Goal: Find specific page/section: Find specific page/section

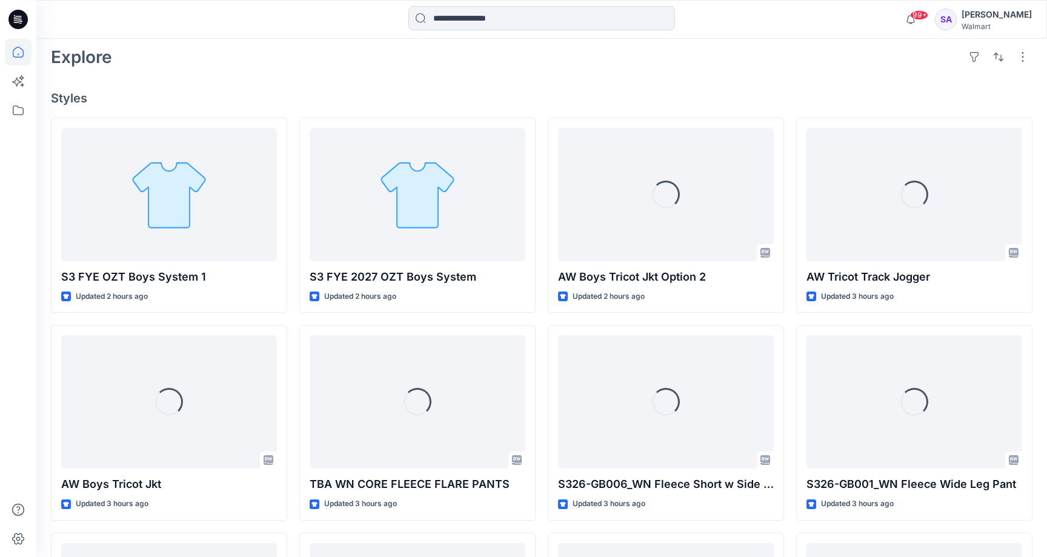
scroll to position [318, 0]
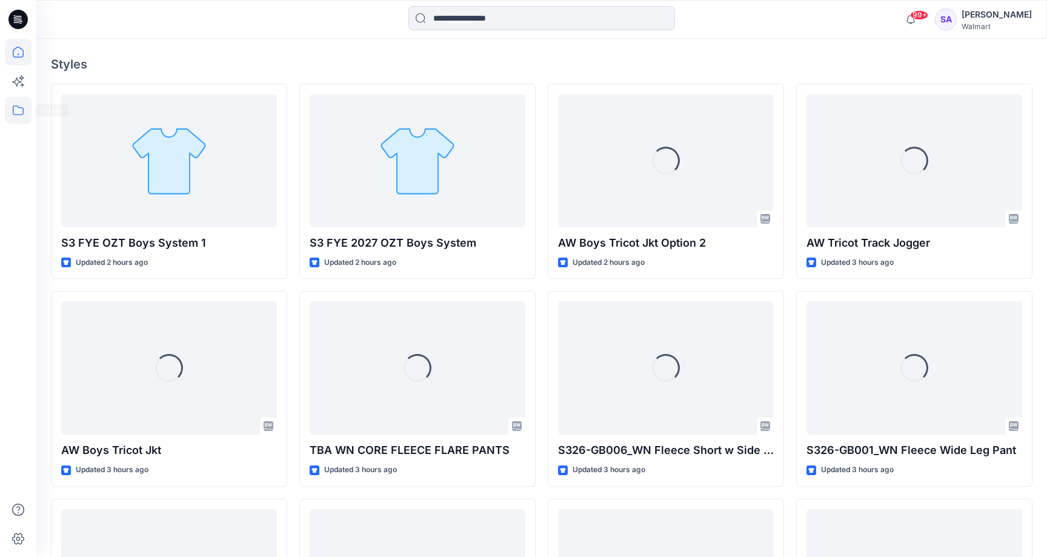
click at [17, 113] on icon at bounding box center [18, 110] width 27 height 27
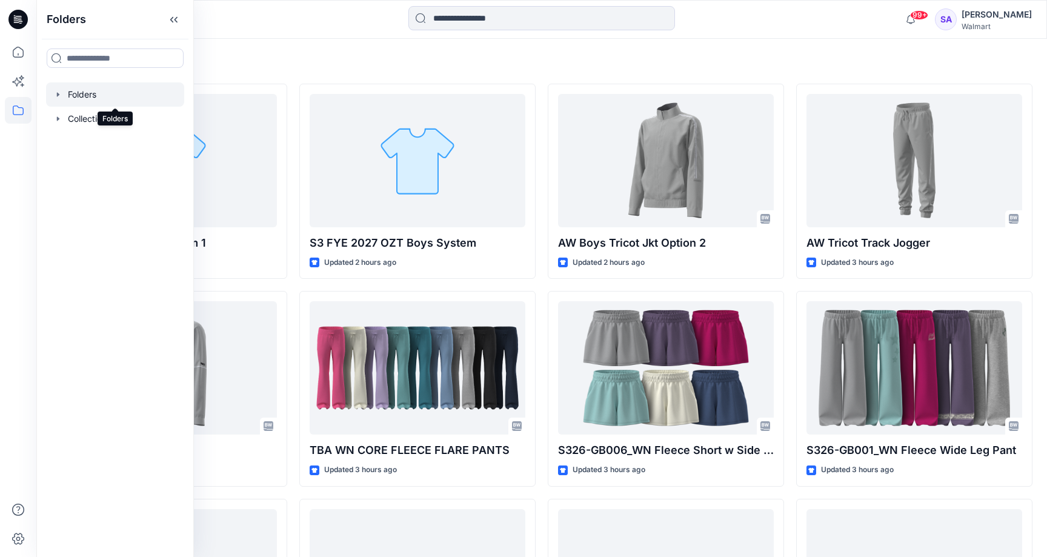
click at [96, 92] on div at bounding box center [115, 94] width 138 height 24
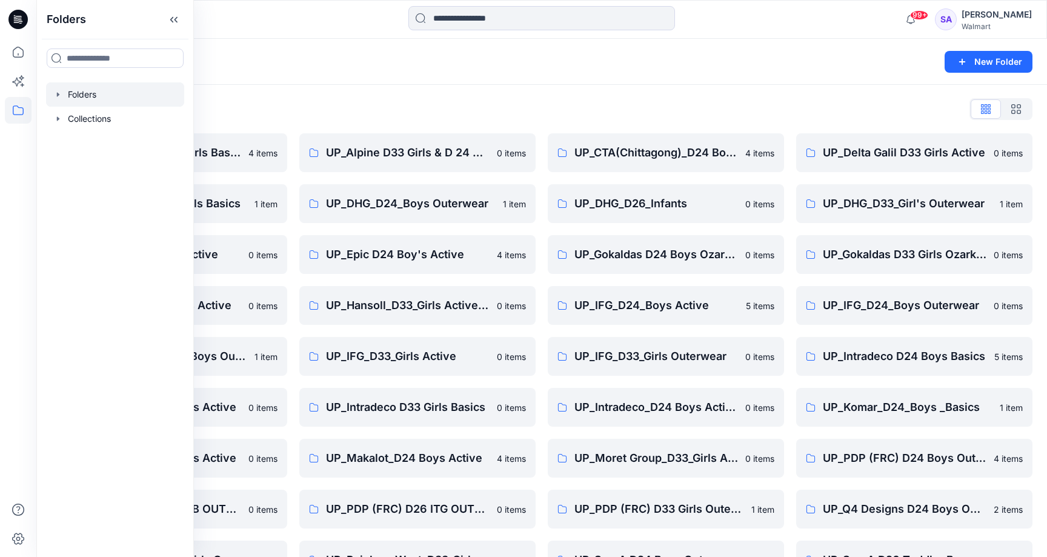
click at [327, 116] on div "Folders List" at bounding box center [542, 108] width 982 height 19
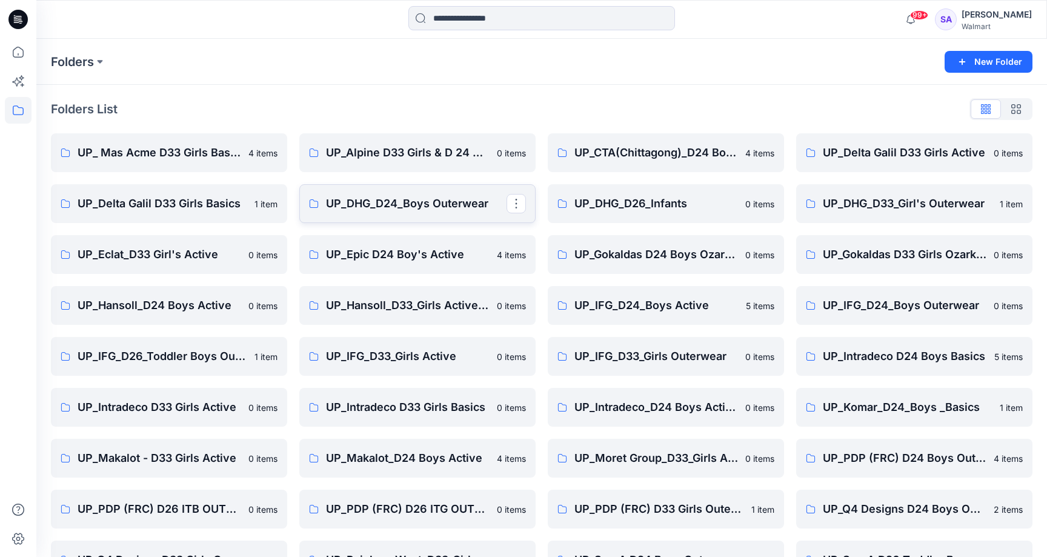
click at [398, 207] on p "UP_DHG_D24_Boys Outerwear" at bounding box center [416, 203] width 181 height 17
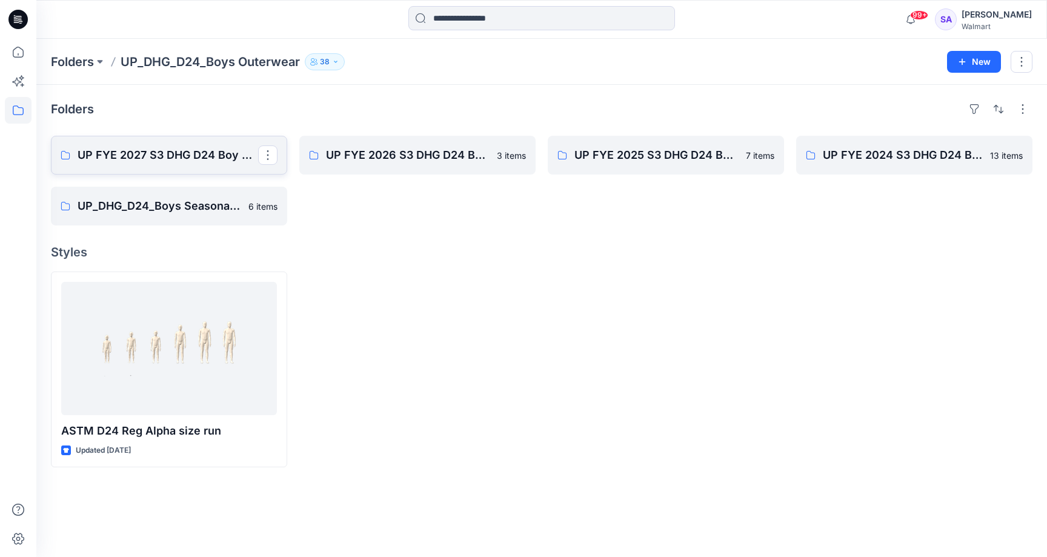
click at [185, 155] on p "UP FYE 2027 S3 DHG D24 Boy Outerwear - Ozark Trail" at bounding box center [168, 155] width 181 height 17
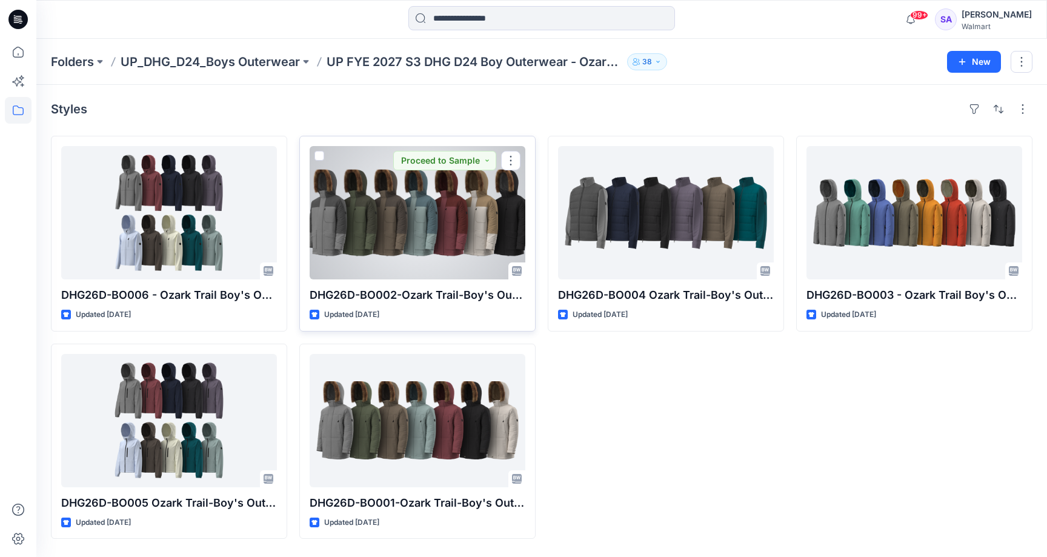
click at [449, 212] on div at bounding box center [418, 212] width 216 height 133
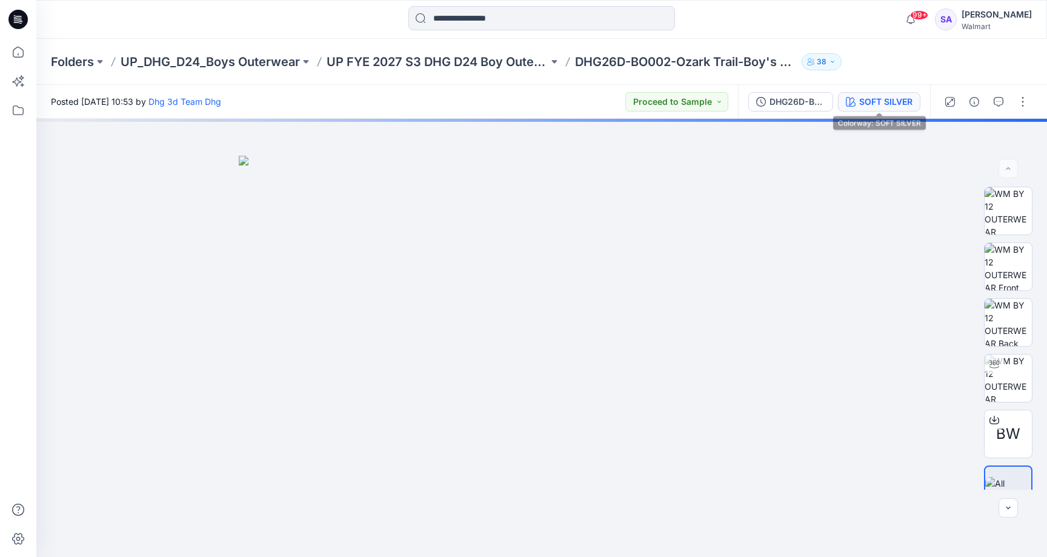
click at [881, 97] on div "SOFT SILVER" at bounding box center [885, 101] width 53 height 13
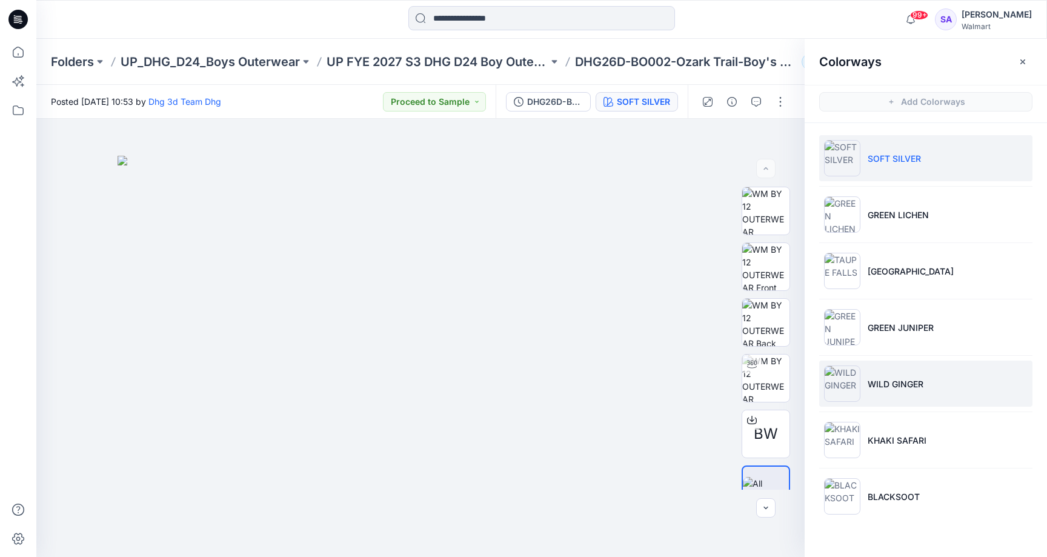
click at [910, 386] on p "WILD GINGER" at bounding box center [896, 384] width 56 height 13
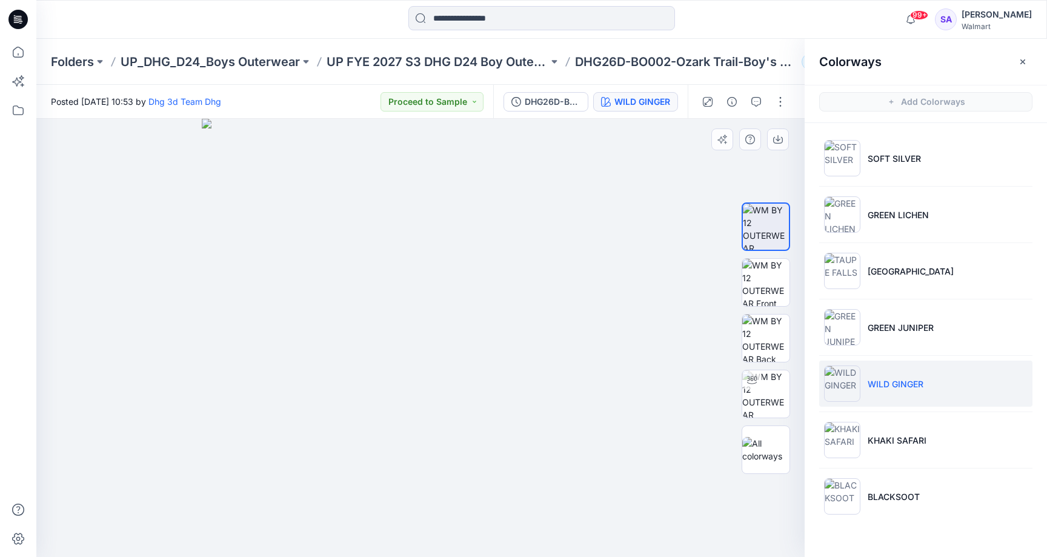
drag, startPoint x: 460, startPoint y: 298, endPoint x: 460, endPoint y: 414, distance: 115.8
click at [460, 414] on img at bounding box center [421, 338] width 438 height 438
click at [882, 435] on p "KHAKI SAFARI" at bounding box center [897, 440] width 59 height 13
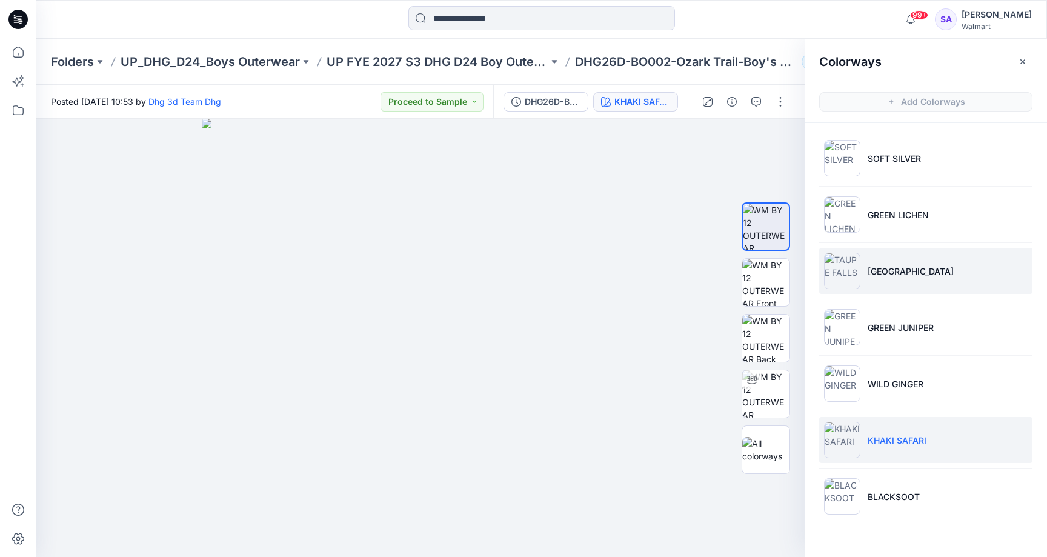
click at [927, 276] on li "[GEOGRAPHIC_DATA]" at bounding box center [925, 271] width 213 height 46
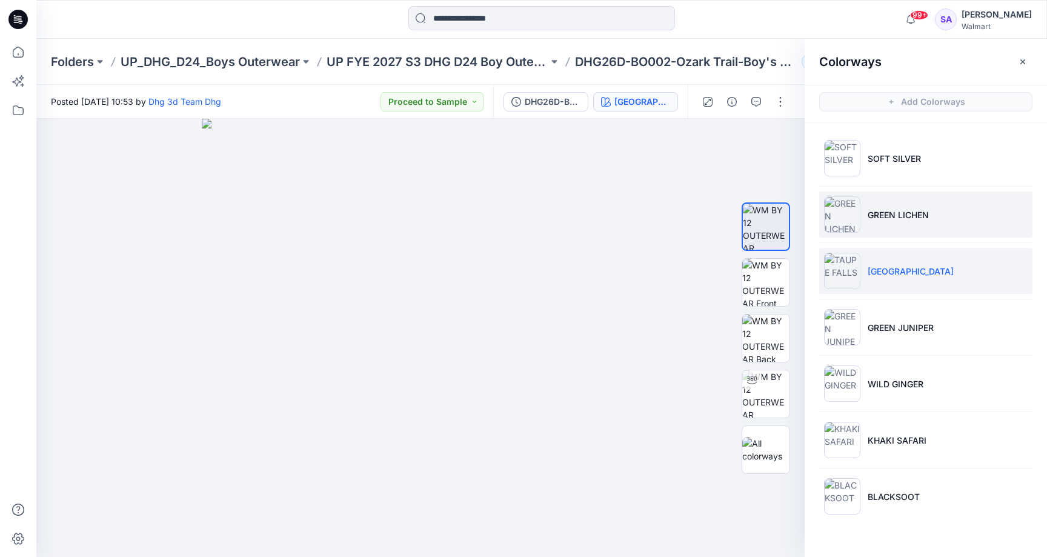
click at [921, 205] on li "GREEN LICHEN" at bounding box center [925, 215] width 213 height 46
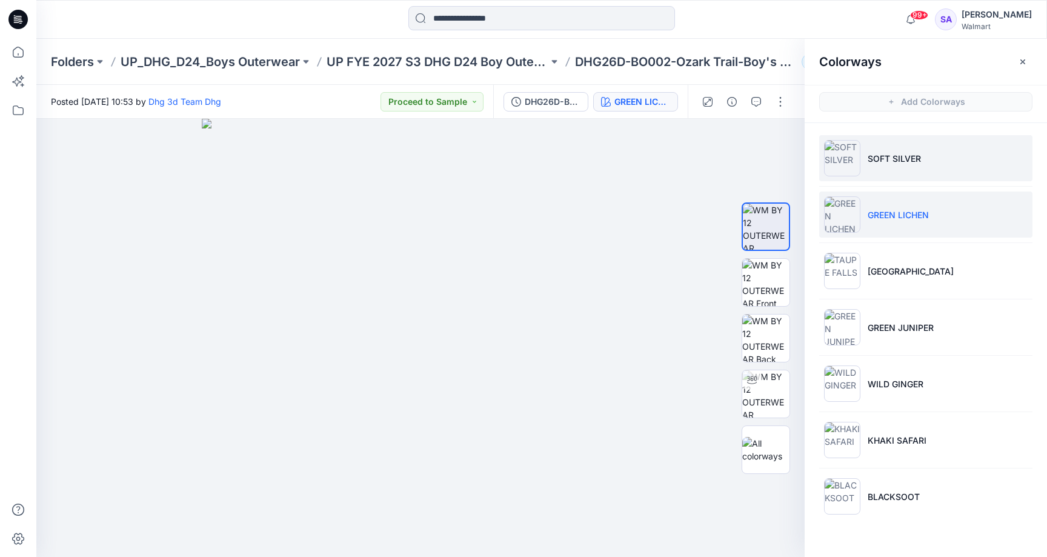
click at [909, 160] on p "SOFT SILVER" at bounding box center [894, 158] width 53 height 13
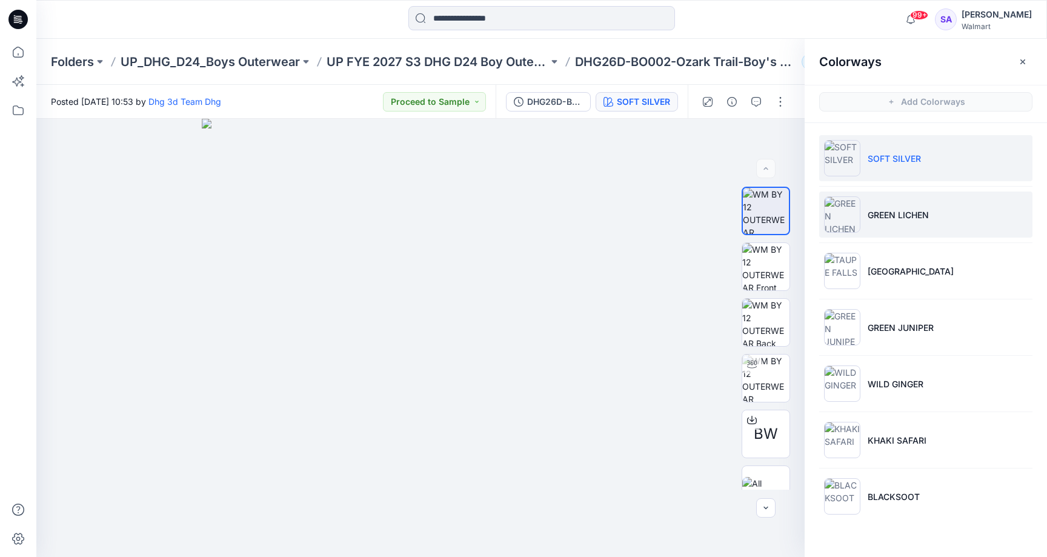
click at [889, 213] on p "GREEN LICHEN" at bounding box center [898, 214] width 61 height 13
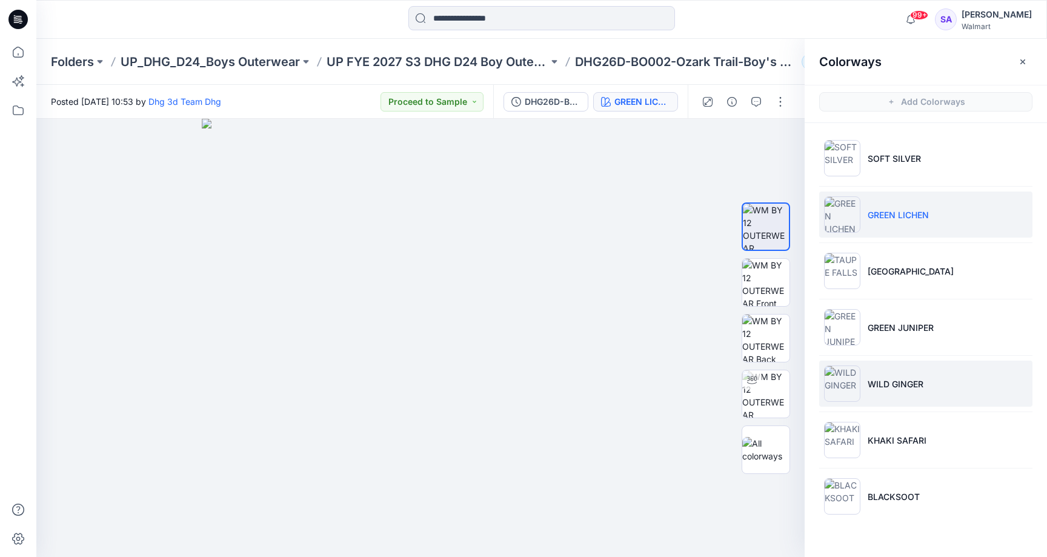
click at [869, 378] on p "WILD GINGER" at bounding box center [896, 384] width 56 height 13
click at [918, 226] on li "GREEN LICHEN" at bounding box center [925, 215] width 213 height 46
click at [642, 362] on div at bounding box center [420, 338] width 769 height 438
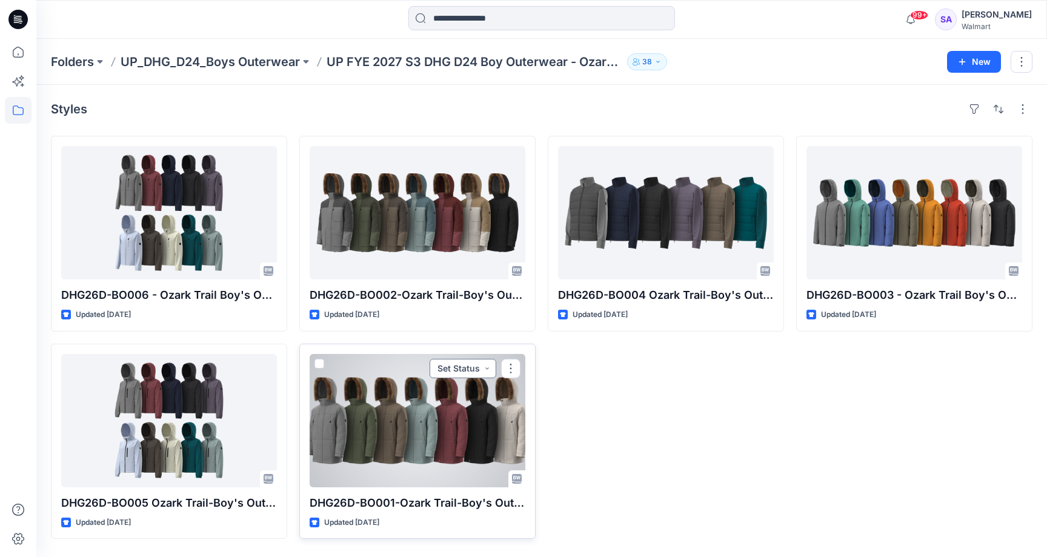
click at [478, 365] on button "Set Status" at bounding box center [463, 368] width 67 height 19
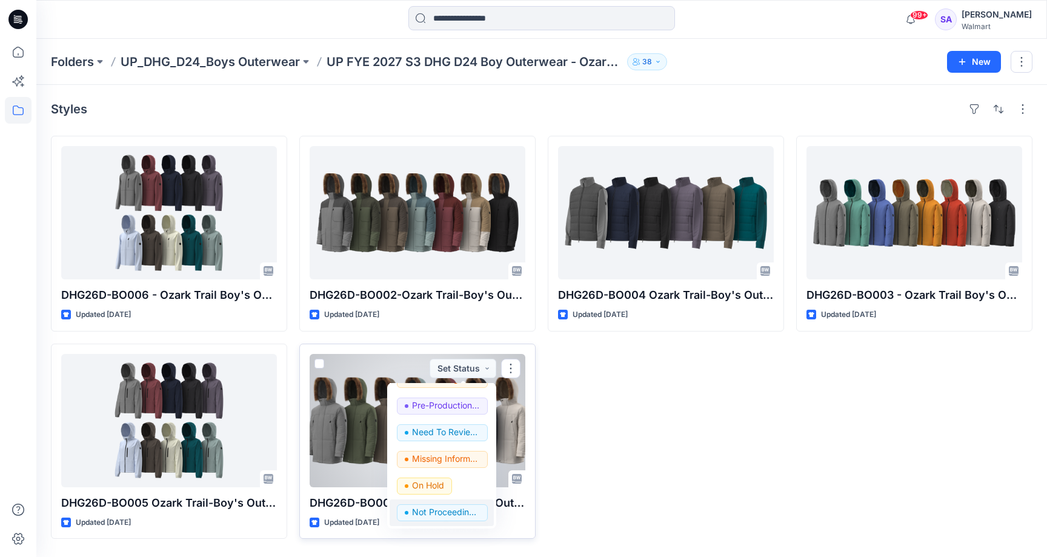
scroll to position [153, 0]
click at [441, 509] on p "Not Proceeding / Dropped" at bounding box center [446, 512] width 68 height 16
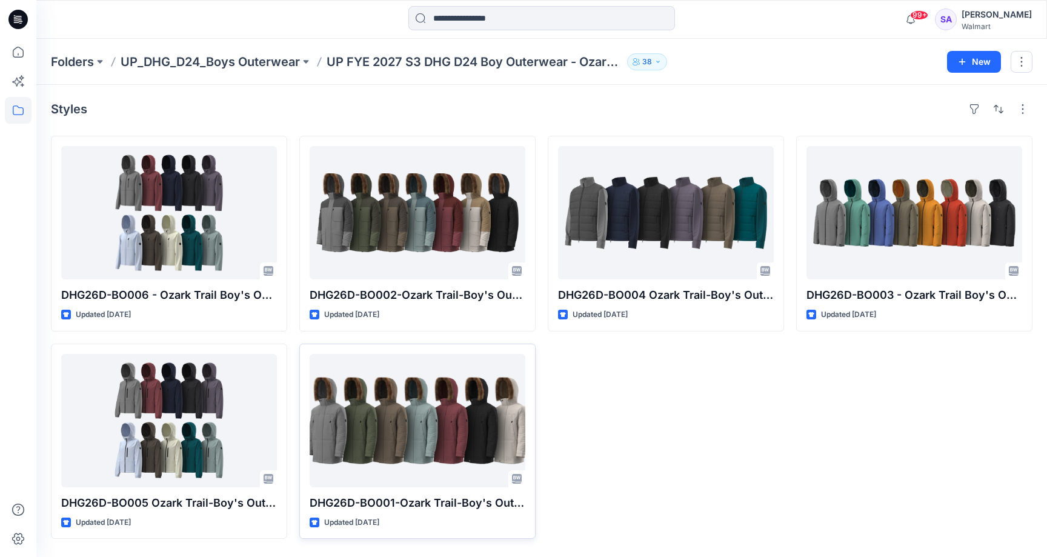
click at [682, 389] on div "DHG26D-BO004 Ozark Trail-Boy's Outerwear - Hybrid Jacket Opt.1 Updated [DATE]" at bounding box center [666, 337] width 236 height 403
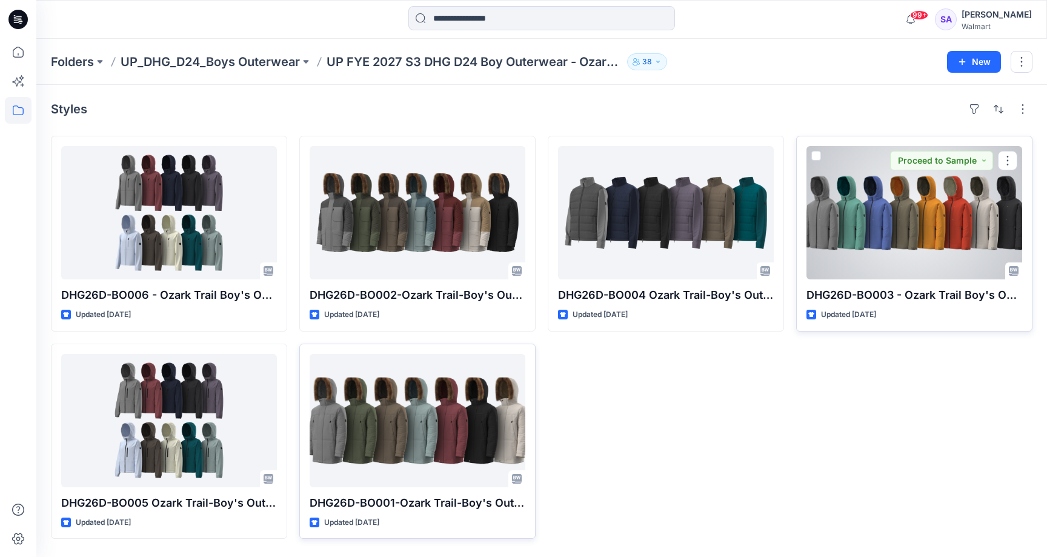
click at [899, 228] on div at bounding box center [915, 212] width 216 height 133
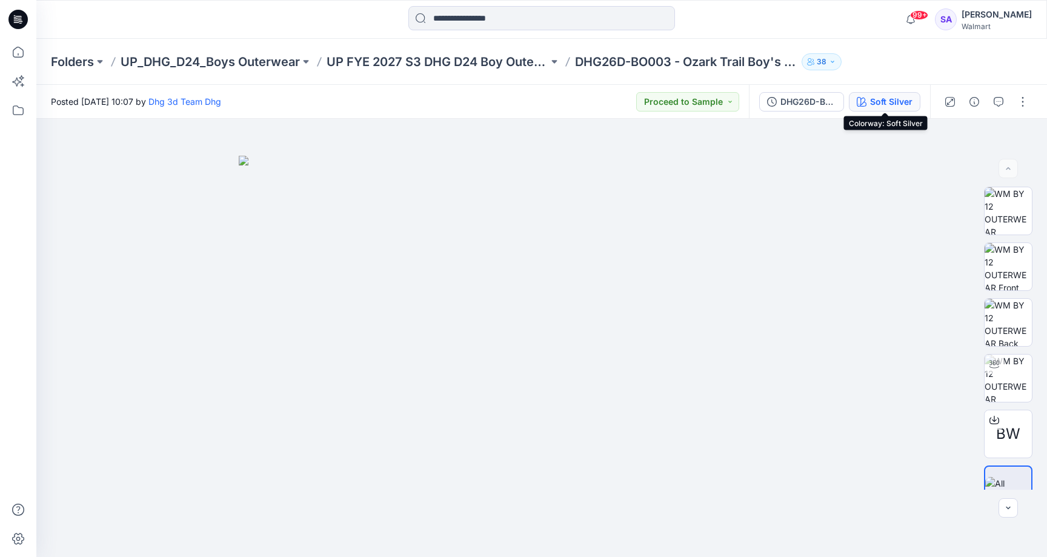
click at [876, 107] on div "Soft Silver" at bounding box center [891, 101] width 42 height 13
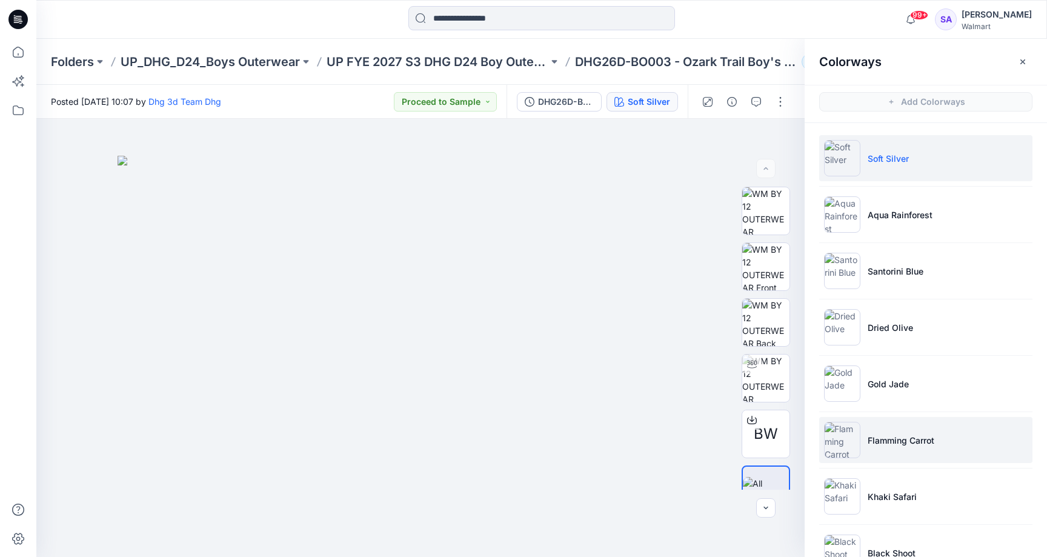
click at [894, 433] on li "Flamming Carrot" at bounding box center [925, 440] width 213 height 46
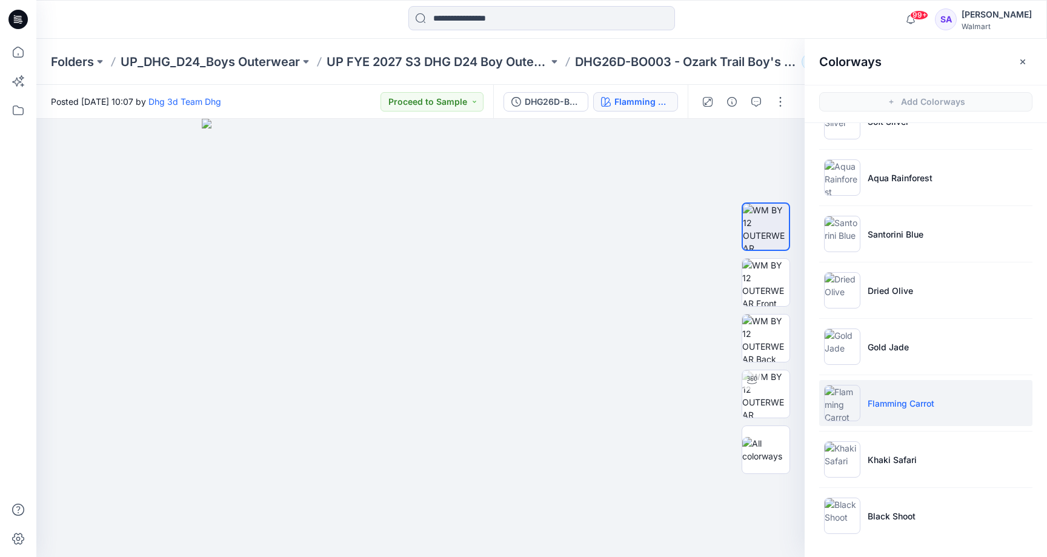
scroll to position [37, 0]
click at [893, 518] on p "Black Shoot" at bounding box center [892, 516] width 48 height 13
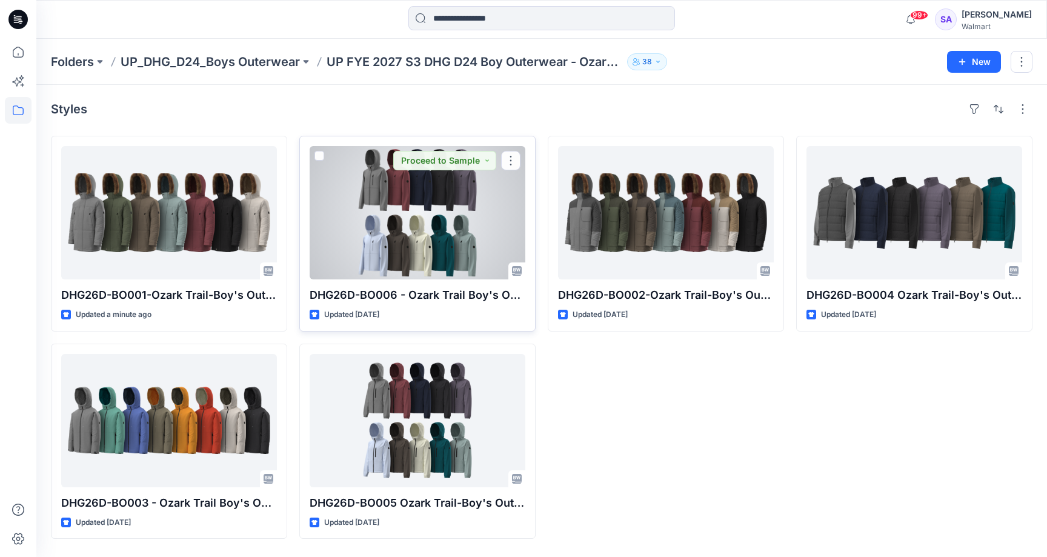
click at [439, 223] on div at bounding box center [418, 212] width 216 height 133
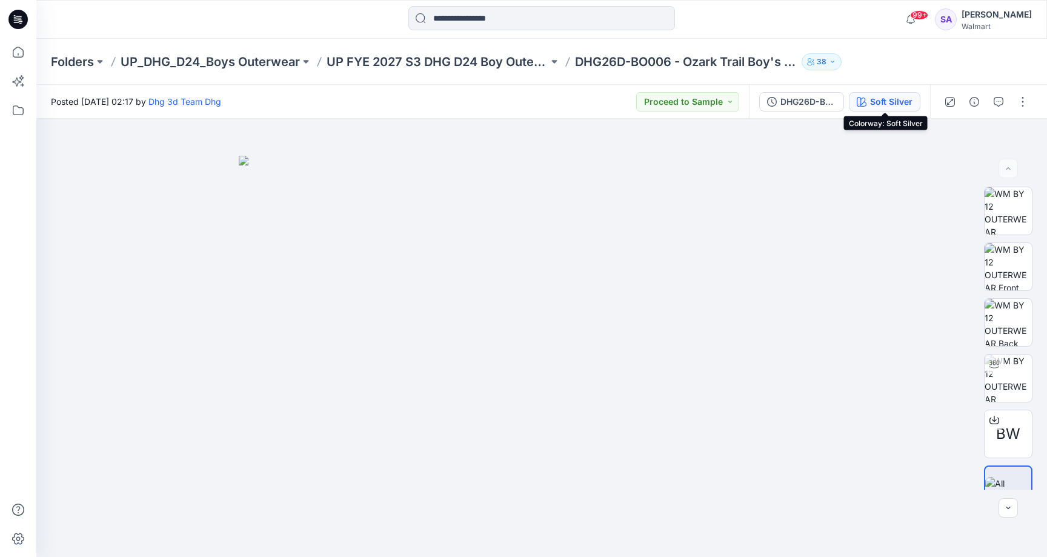
click at [878, 107] on div "Soft Silver" at bounding box center [891, 101] width 42 height 13
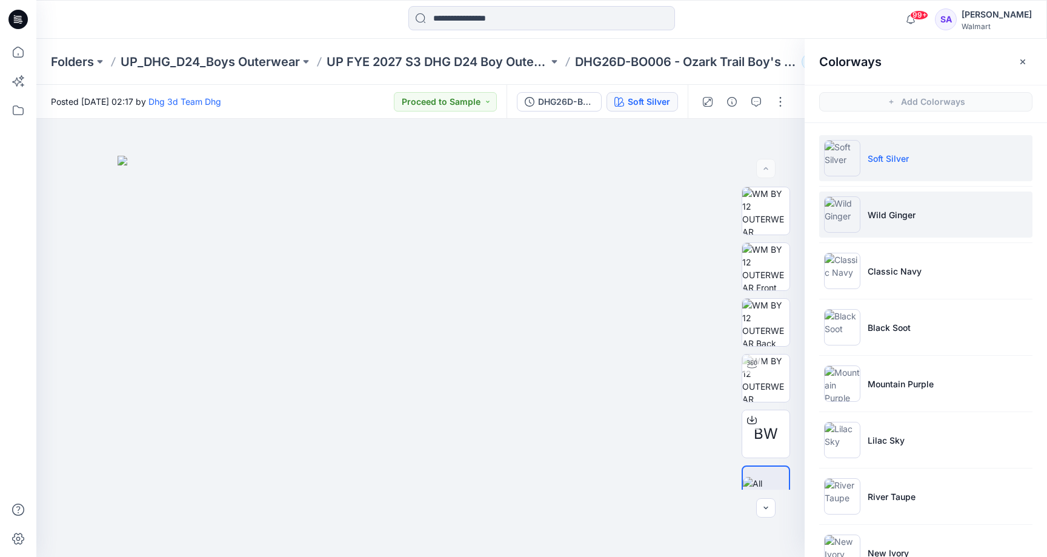
click at [891, 212] on p "Wild Ginger" at bounding box center [892, 214] width 48 height 13
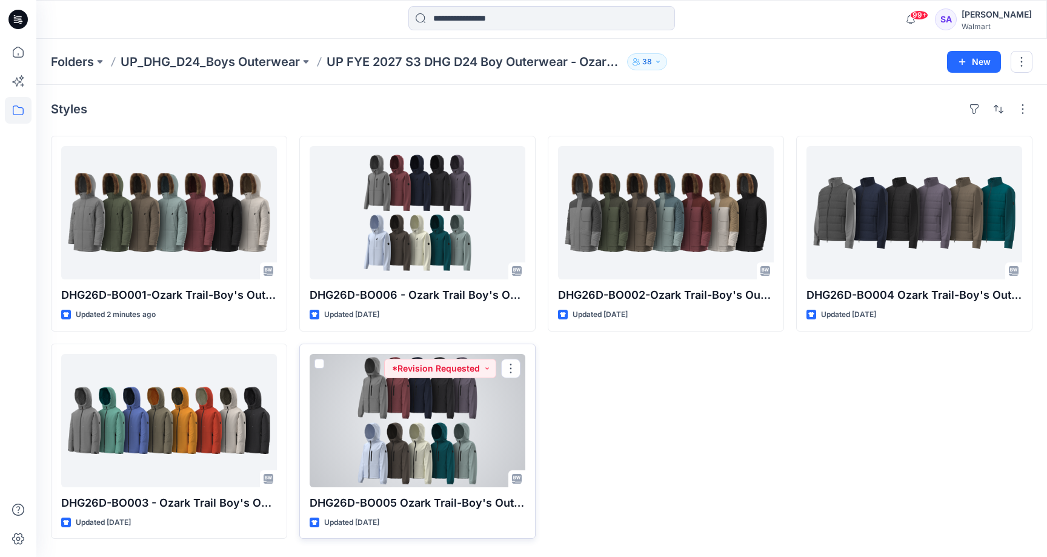
click at [434, 440] on div at bounding box center [418, 420] width 216 height 133
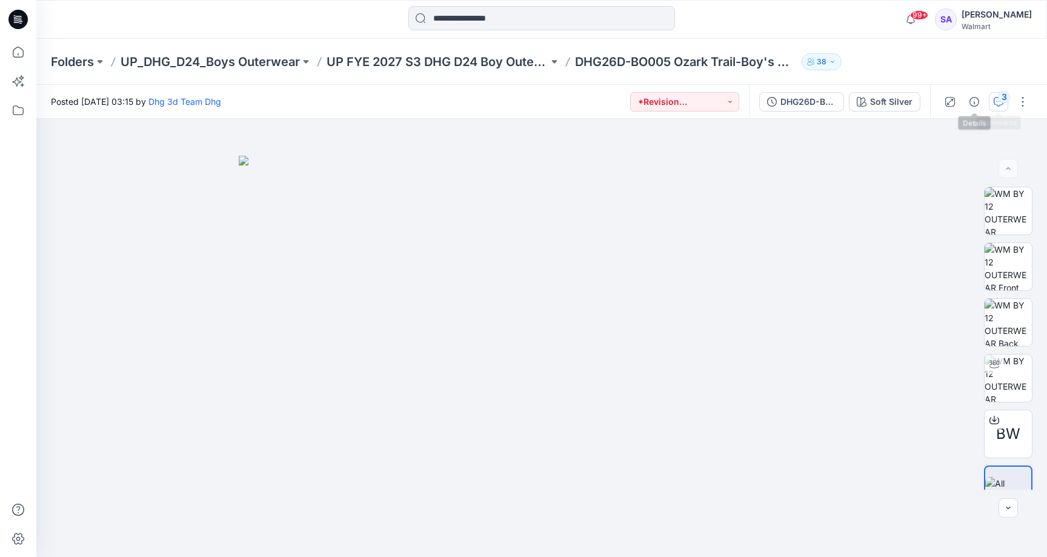
click at [1000, 105] on icon "button" at bounding box center [999, 102] width 10 height 10
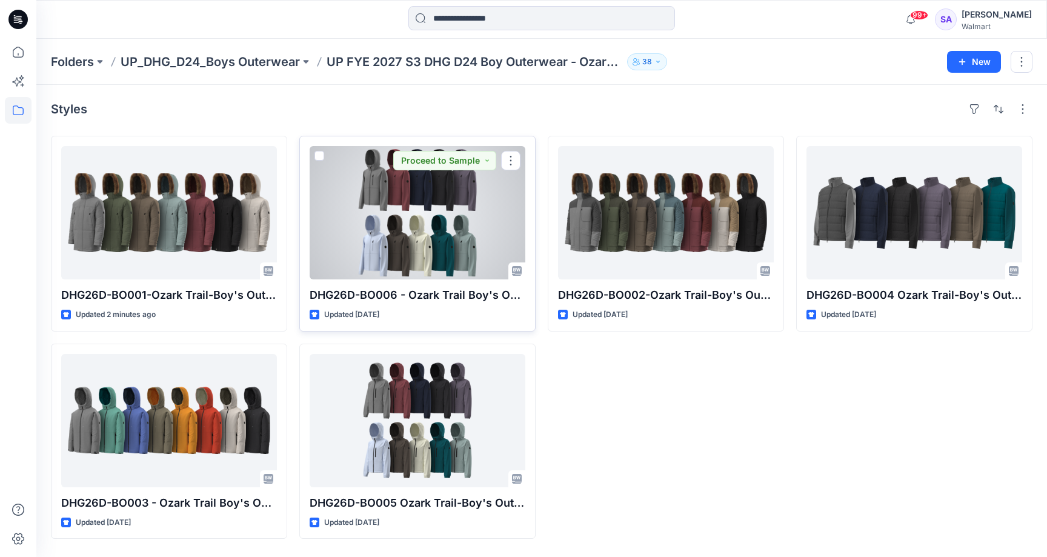
click at [419, 224] on div at bounding box center [418, 212] width 216 height 133
click at [482, 160] on button "Proceed to Sample" at bounding box center [444, 160] width 103 height 19
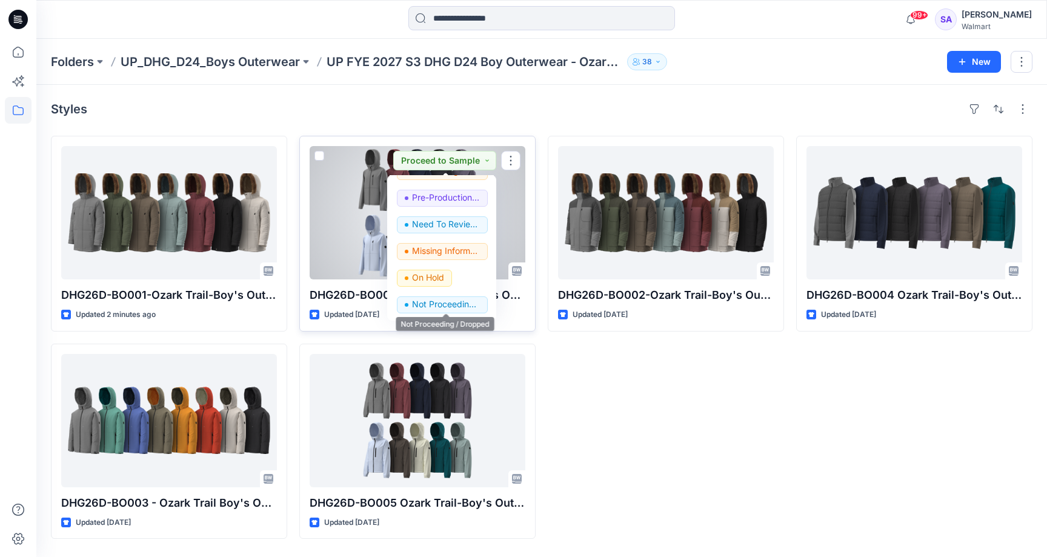
scroll to position [153, 0]
click at [438, 305] on p "Not Proceeding / Dropped" at bounding box center [446, 304] width 68 height 16
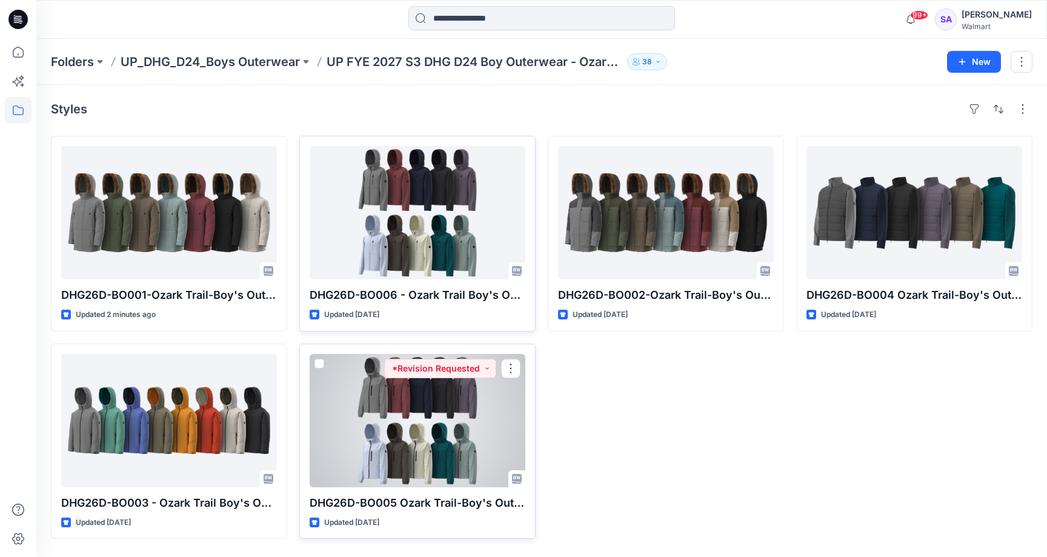
click at [409, 436] on div at bounding box center [418, 420] width 216 height 133
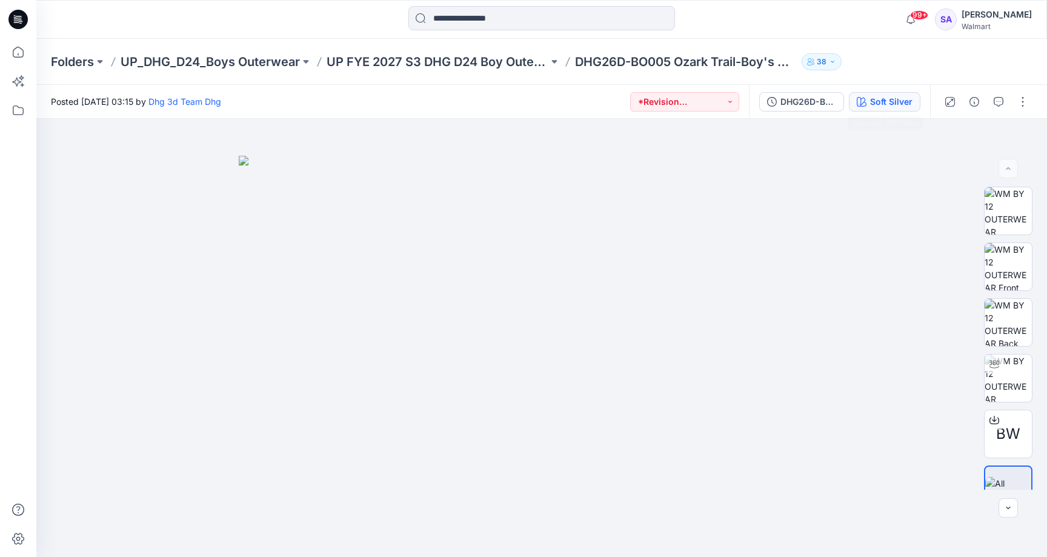
click at [880, 110] on button "Soft Silver" at bounding box center [885, 101] width 72 height 19
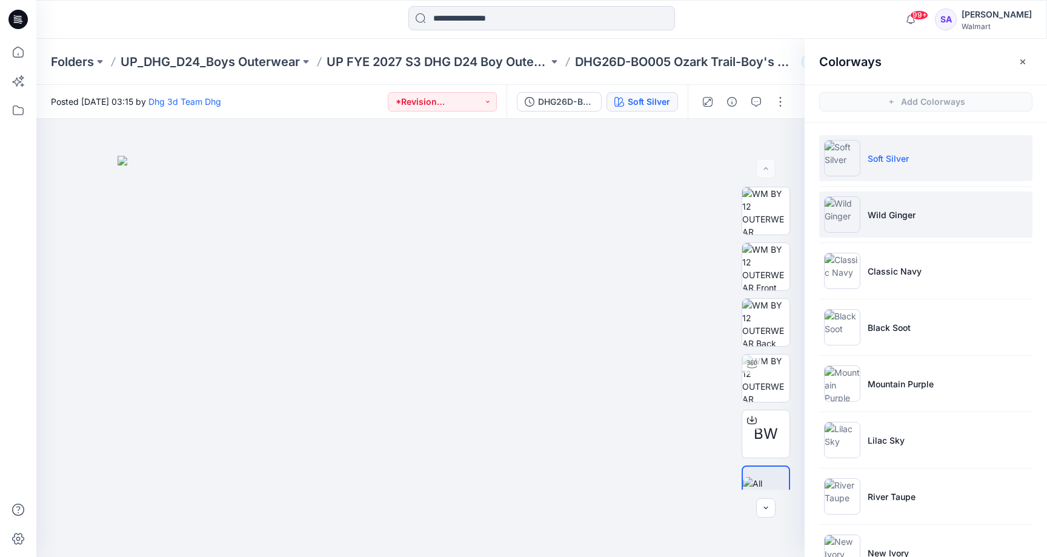
click at [885, 212] on p "Wild Ginger" at bounding box center [892, 214] width 48 height 13
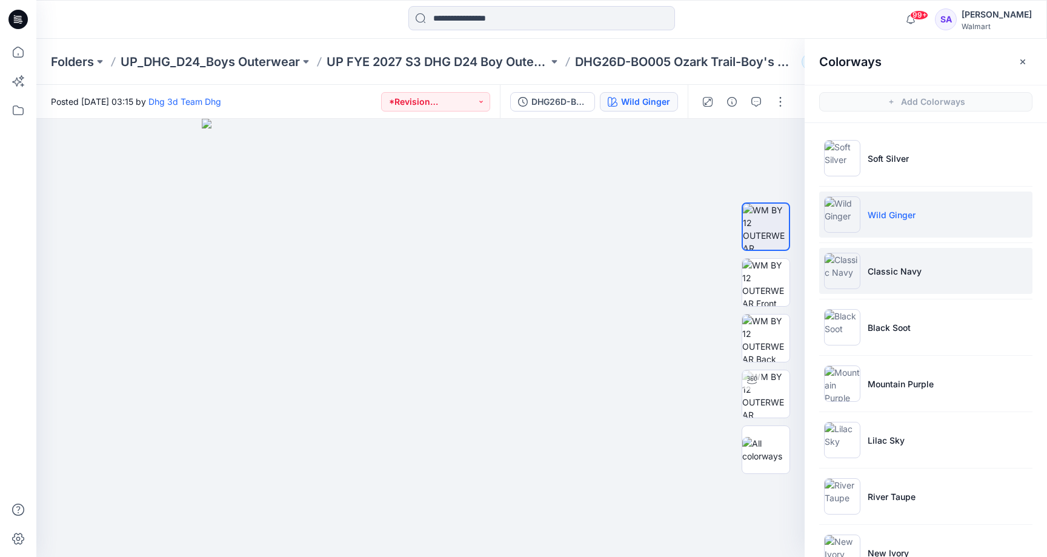
click at [912, 261] on li "Classic Navy" at bounding box center [925, 271] width 213 height 46
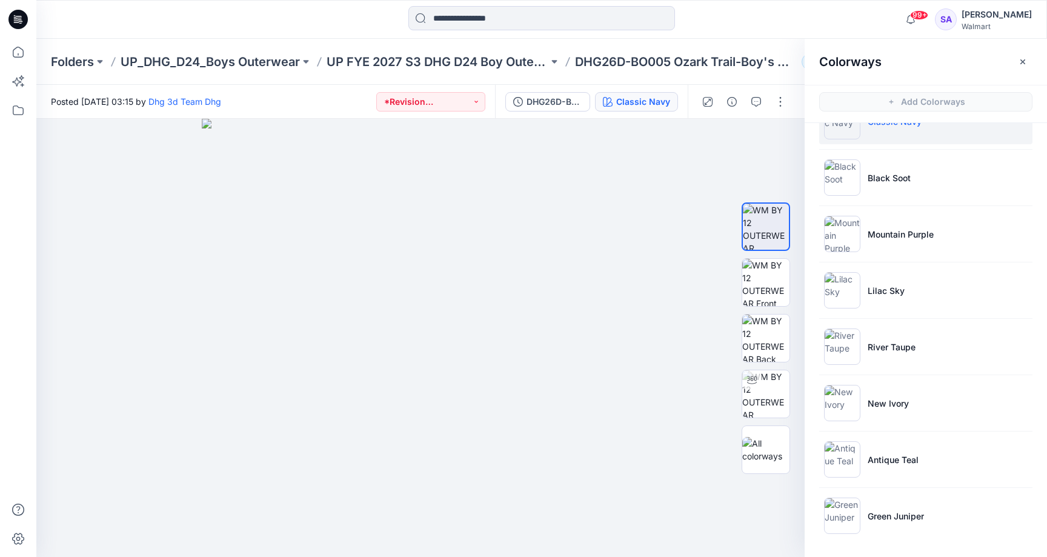
scroll to position [150, 0]
click at [890, 521] on p "Green Juniper" at bounding box center [896, 516] width 56 height 13
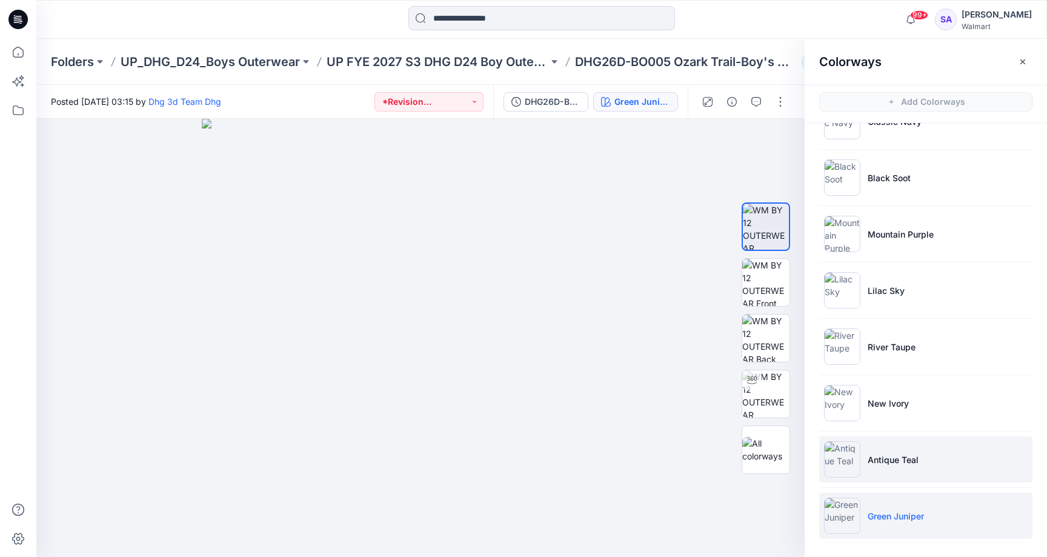
click at [898, 471] on li "Antique Teal" at bounding box center [925, 459] width 213 height 46
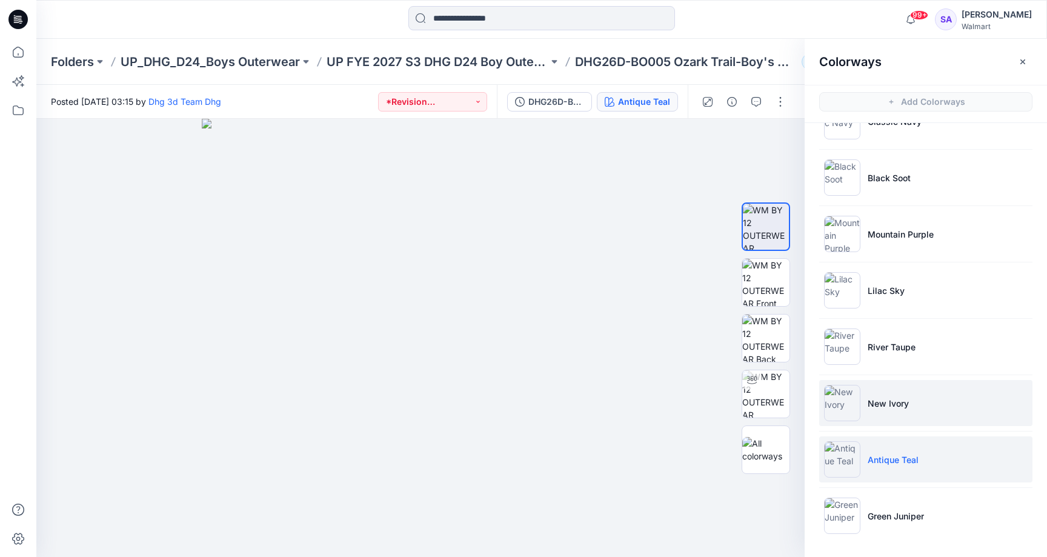
click at [904, 405] on p "New Ivory" at bounding box center [888, 403] width 41 height 13
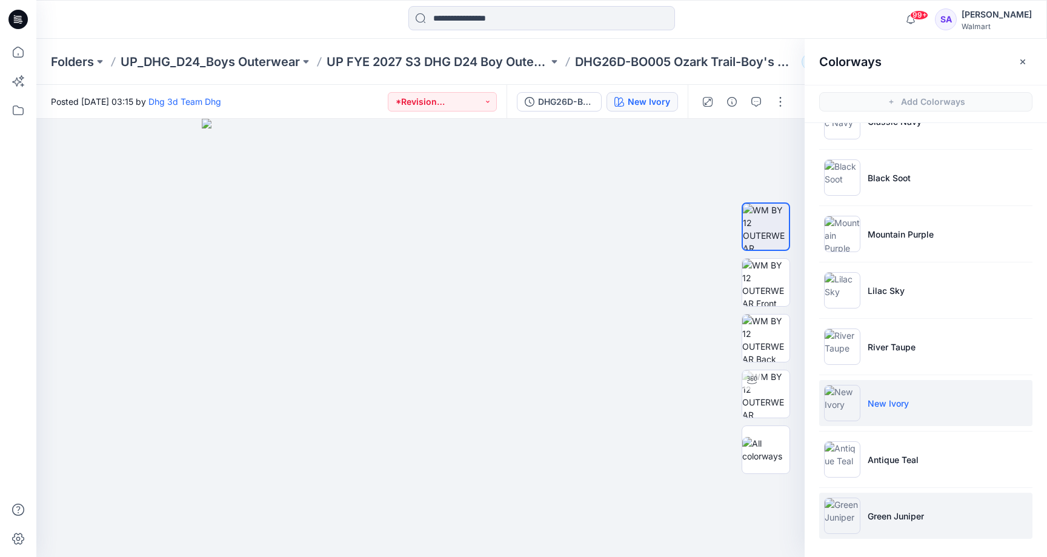
click at [883, 516] on p "Green Juniper" at bounding box center [896, 516] width 56 height 13
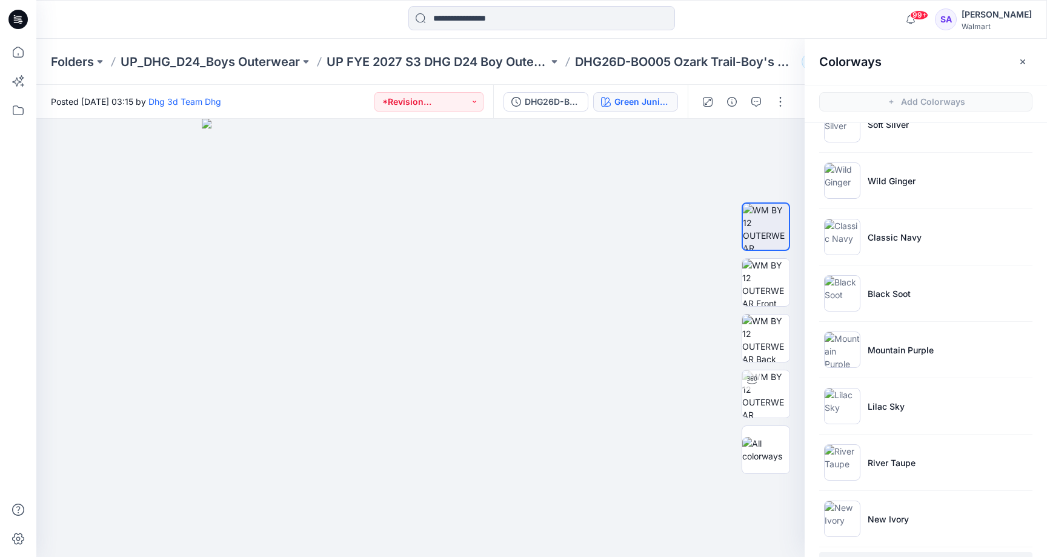
scroll to position [9, 0]
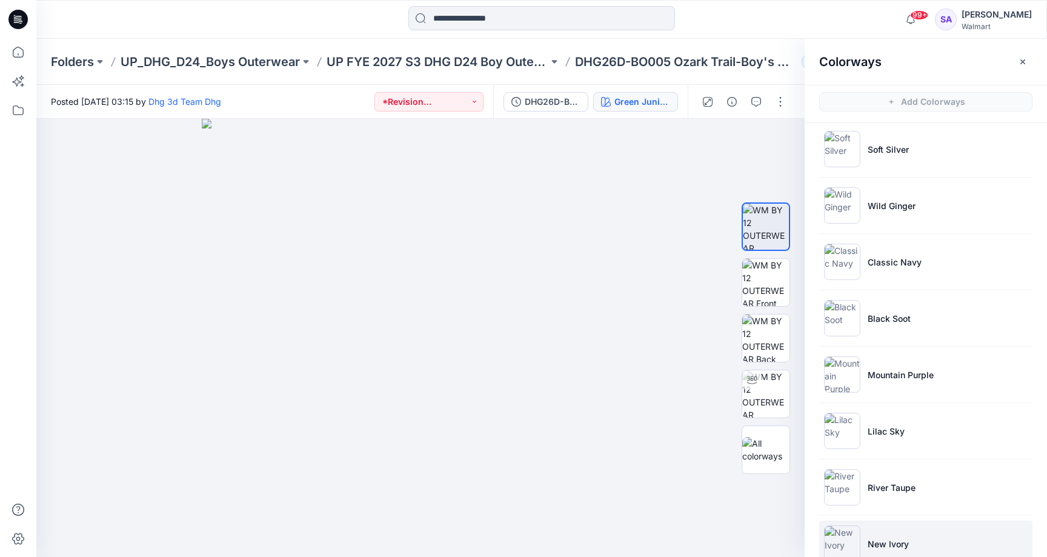
click at [879, 529] on li "New Ivory" at bounding box center [925, 544] width 213 height 46
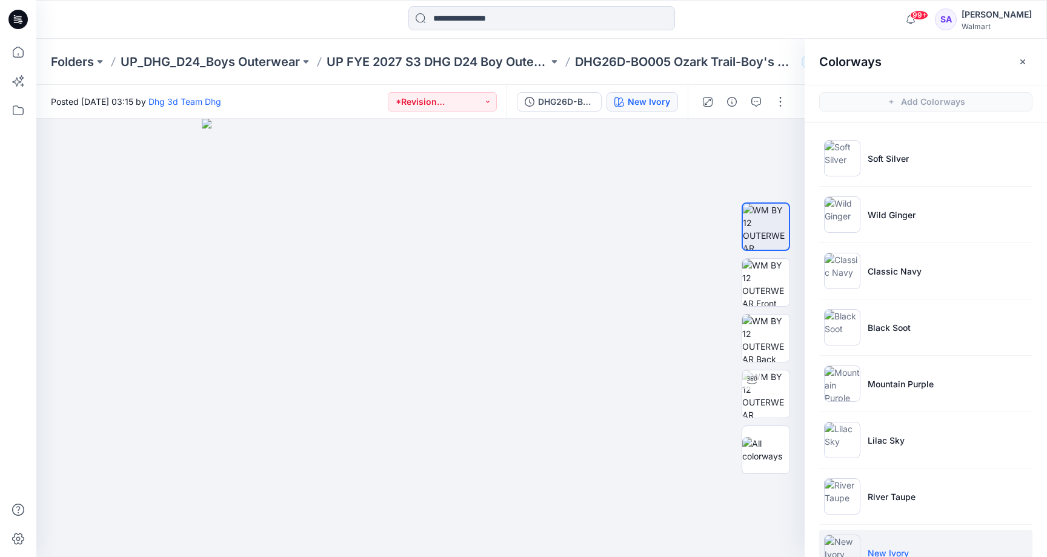
scroll to position [0, 0]
click at [887, 324] on p "Black Soot" at bounding box center [889, 327] width 43 height 13
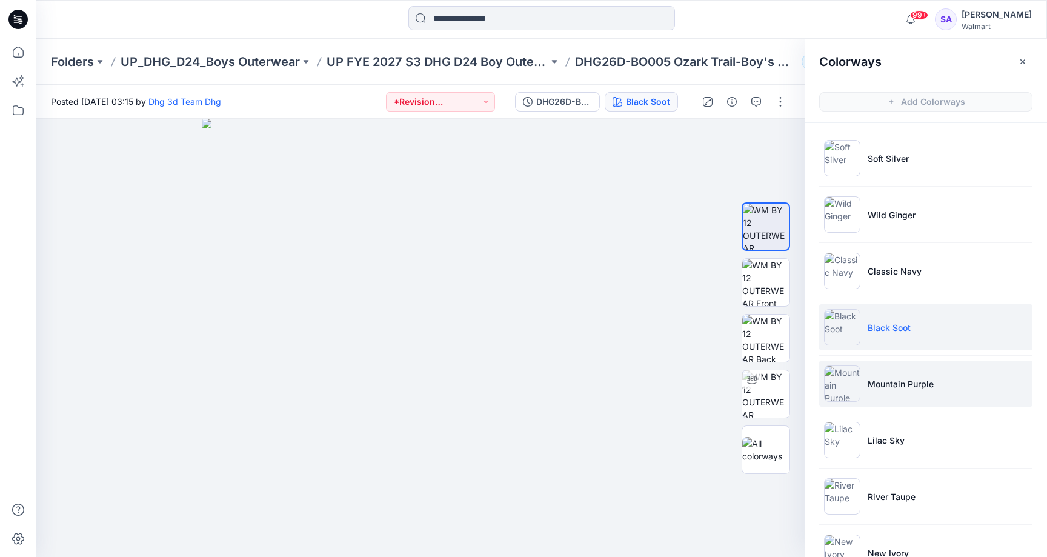
click at [885, 385] on p "Mountain Purple" at bounding box center [901, 384] width 66 height 13
click at [883, 322] on p "Black Soot" at bounding box center [889, 327] width 43 height 13
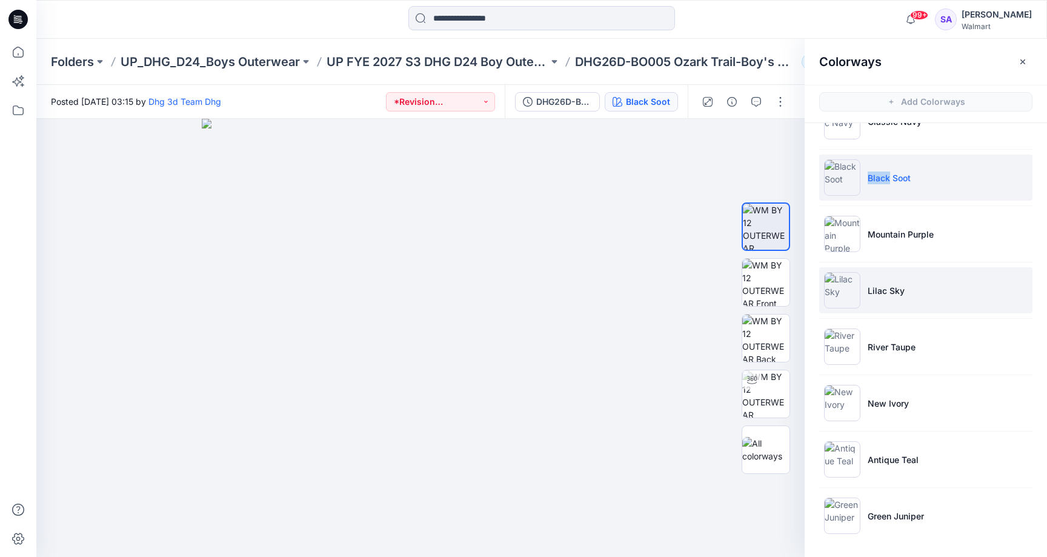
scroll to position [150, 0]
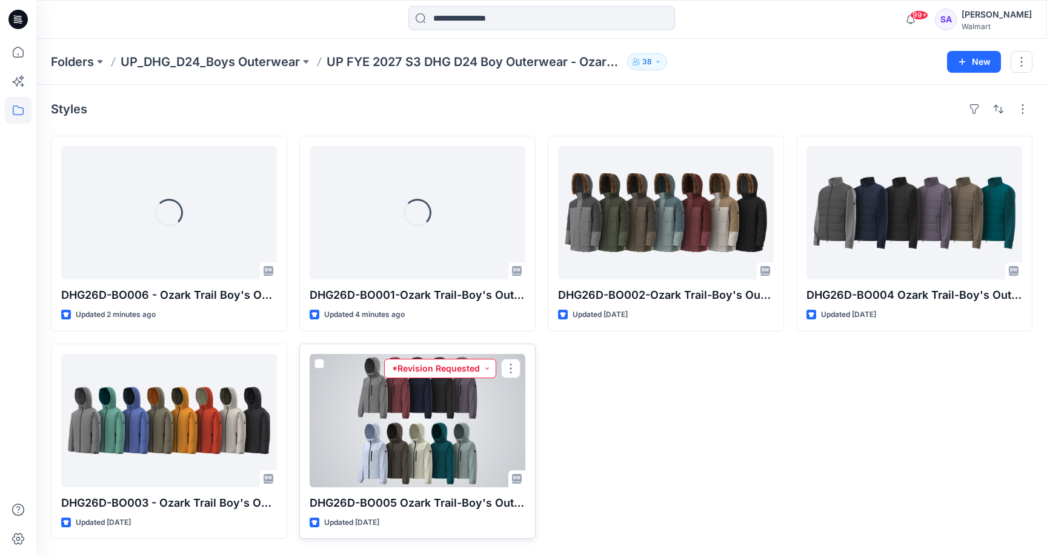
click at [492, 370] on button "*Revision Requested" at bounding box center [440, 368] width 112 height 19
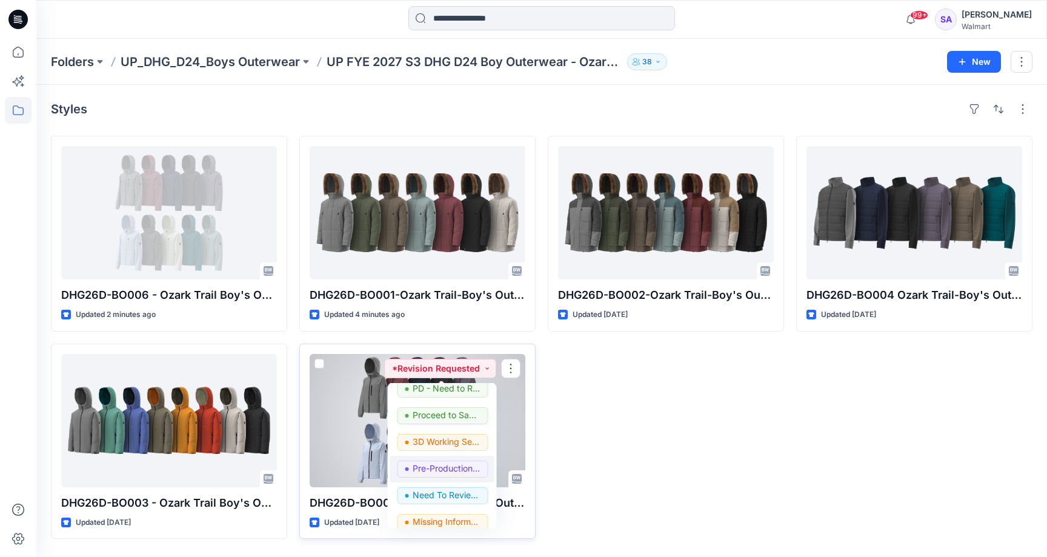
scroll to position [47, 0]
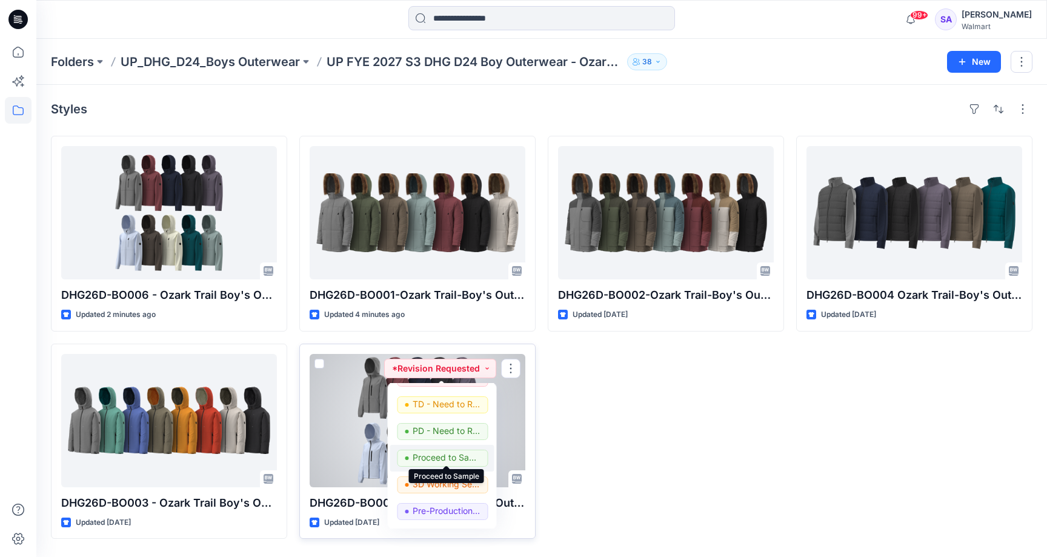
click at [441, 454] on p "Proceed to Sample" at bounding box center [447, 458] width 68 height 16
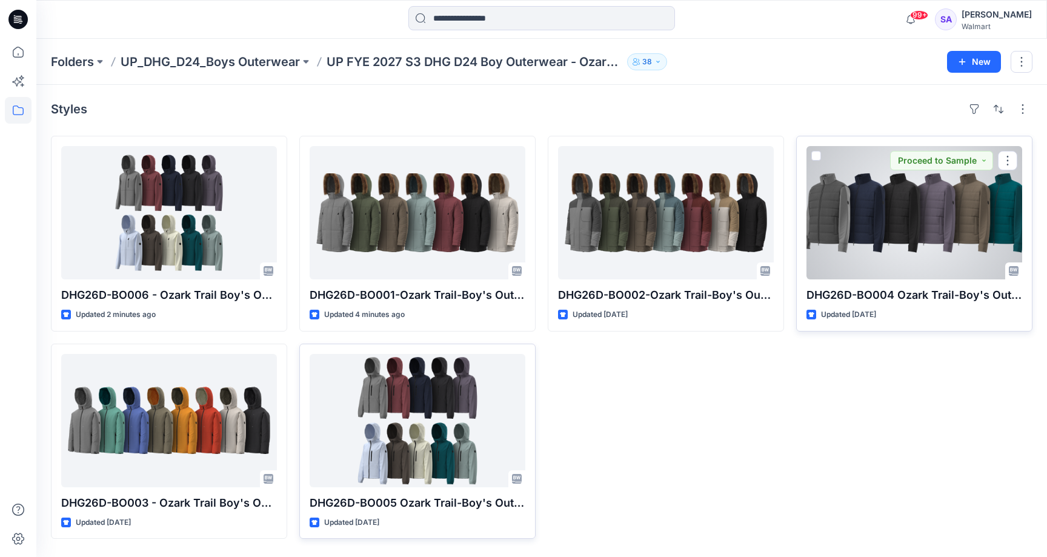
click at [904, 215] on div at bounding box center [915, 212] width 216 height 133
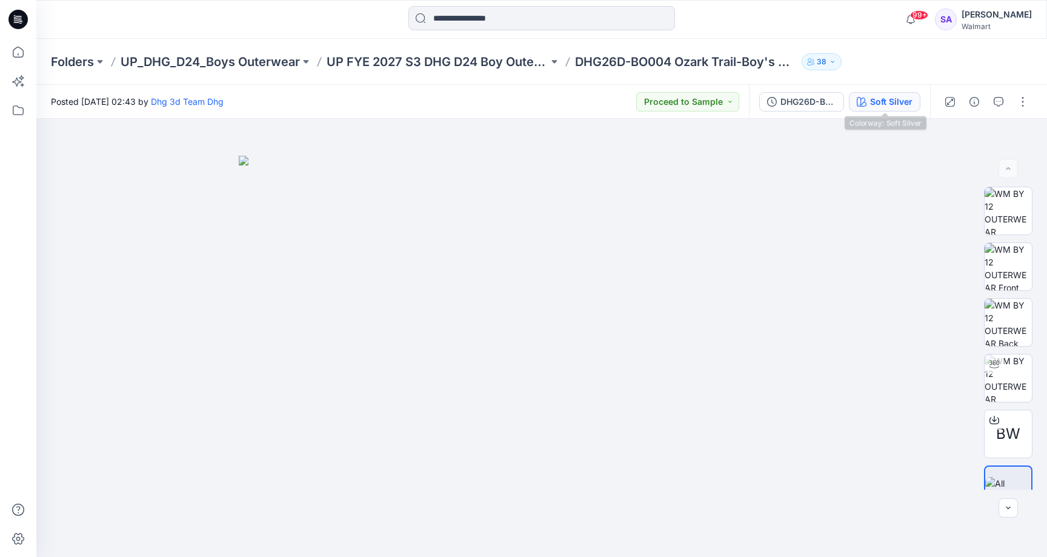
click at [873, 97] on div "Soft Silver" at bounding box center [891, 101] width 42 height 13
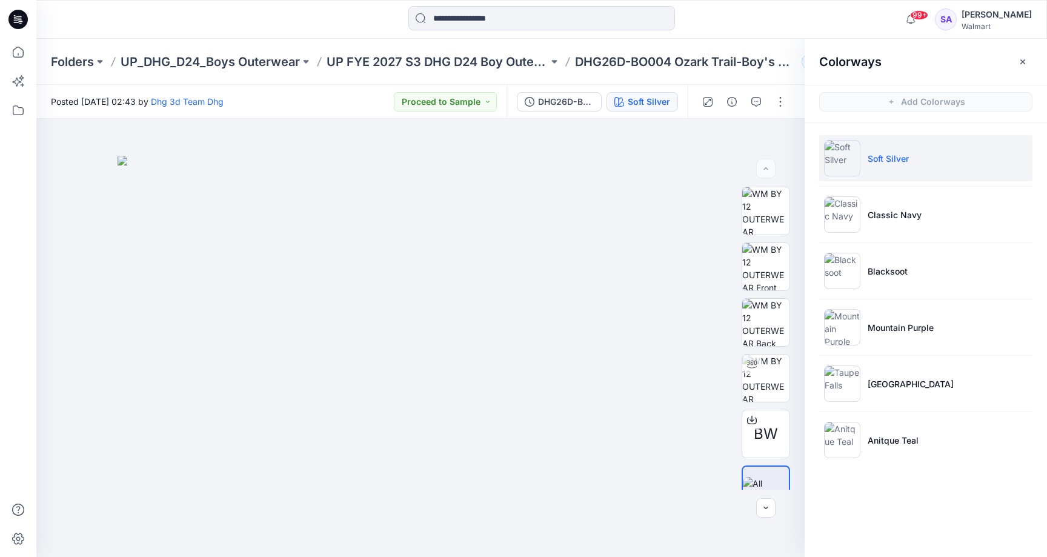
click at [475, 0] on div "99+ Notifications [PERSON_NAME] shared soft silver for TD in S3 FYE 2027 D24 Ac…" at bounding box center [541, 19] width 1011 height 39
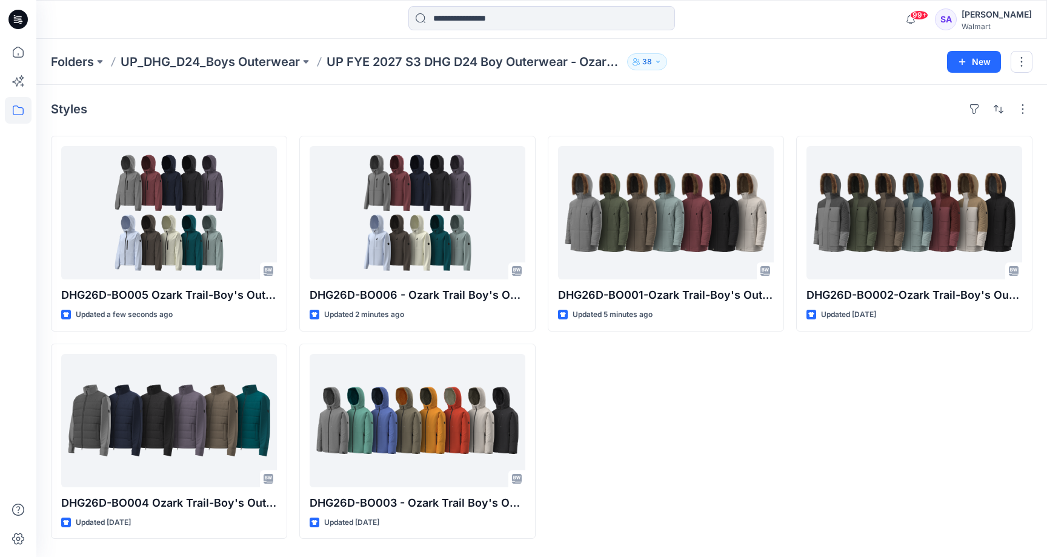
click at [841, 420] on div "DHG26D-BO002-Ozark Trail-Boy's Outerwear - Parka Jkt V2 Opt 2 Updated [DATE]" at bounding box center [914, 337] width 236 height 403
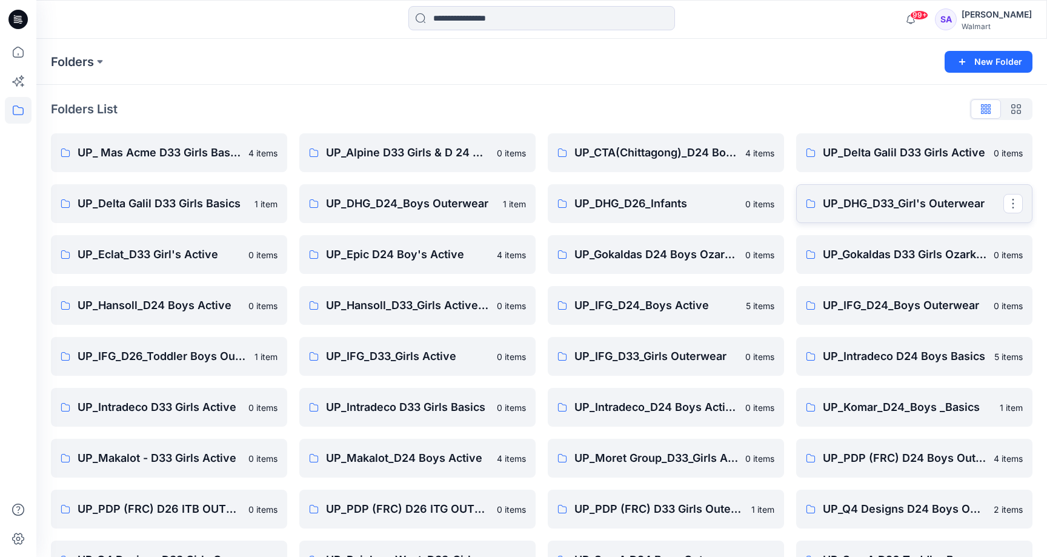
click at [912, 216] on link "UP_DHG_D33_Girl's Outerwear" at bounding box center [914, 203] width 236 height 39
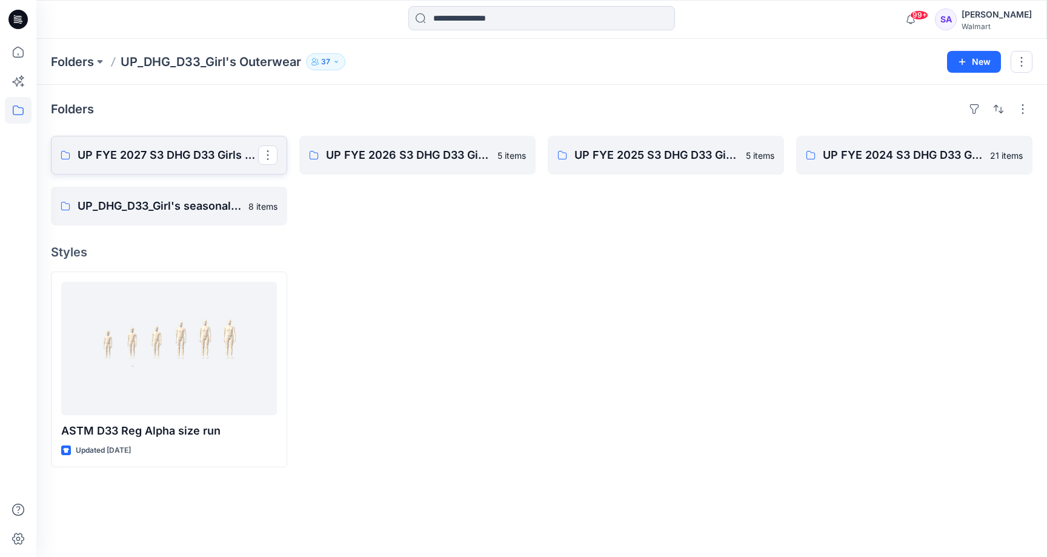
click at [134, 162] on p "UP FYE 2027 S3 DHG D33 Girls Outerwear" at bounding box center [168, 155] width 181 height 17
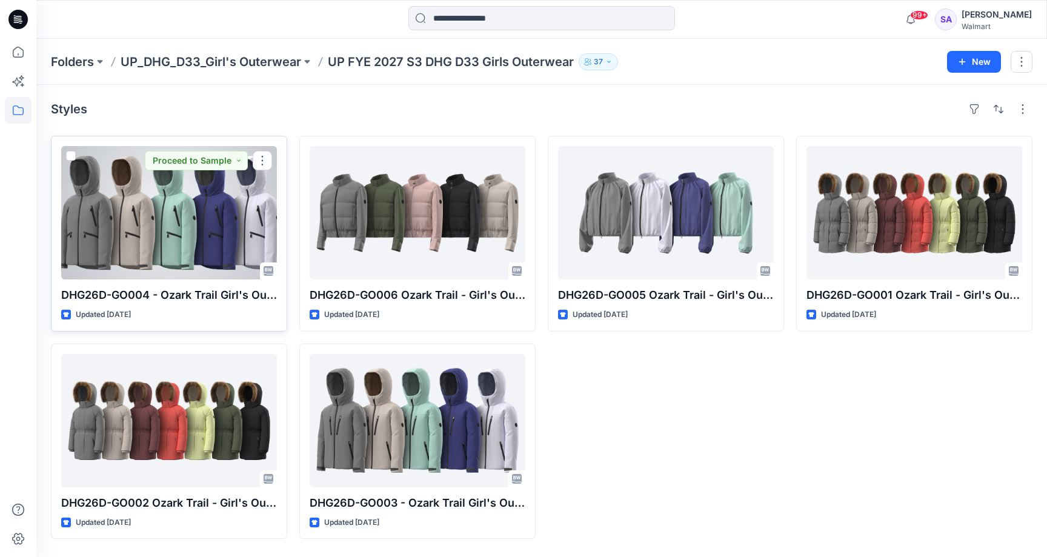
click at [100, 198] on div at bounding box center [169, 212] width 216 height 133
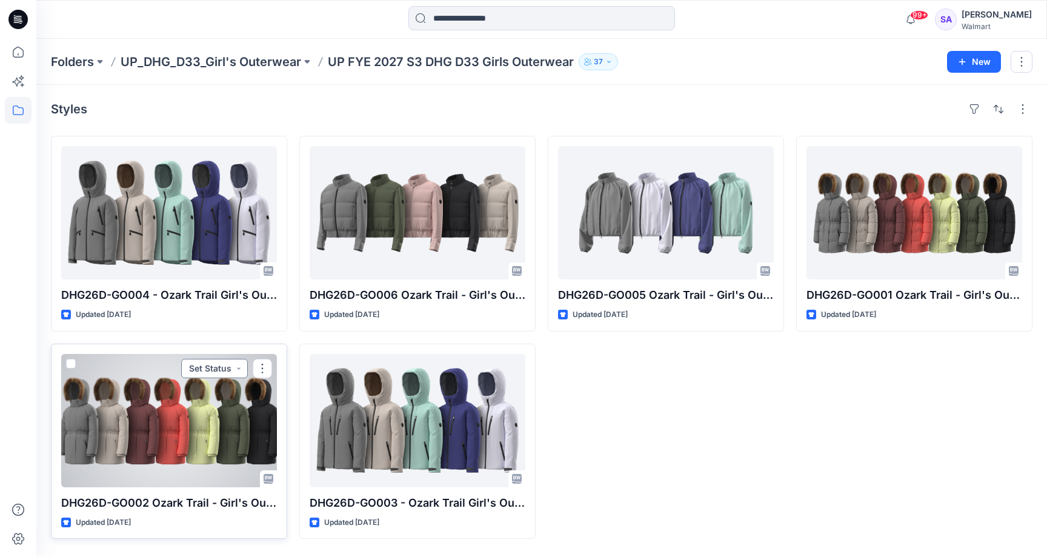
click at [232, 370] on button "Set Status" at bounding box center [214, 368] width 67 height 19
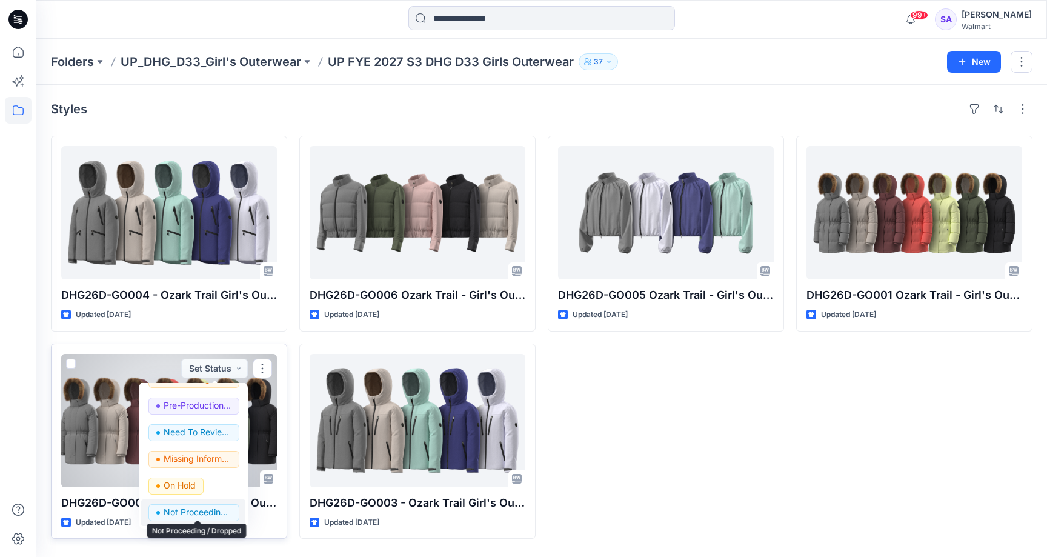
scroll to position [153, 0]
click at [195, 512] on p "Not Proceeding / Dropped" at bounding box center [198, 512] width 68 height 16
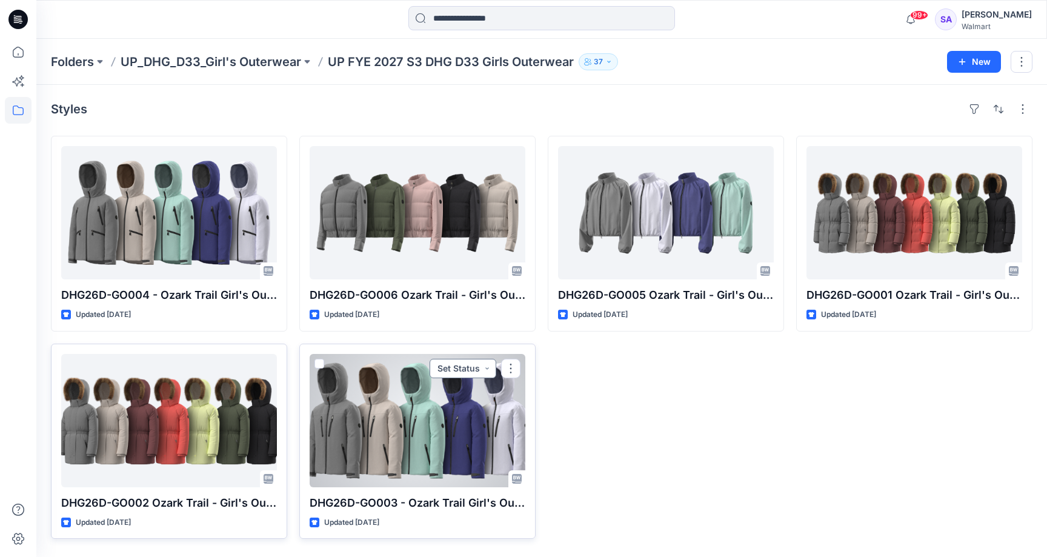
click at [487, 363] on button "Set Status" at bounding box center [463, 368] width 67 height 19
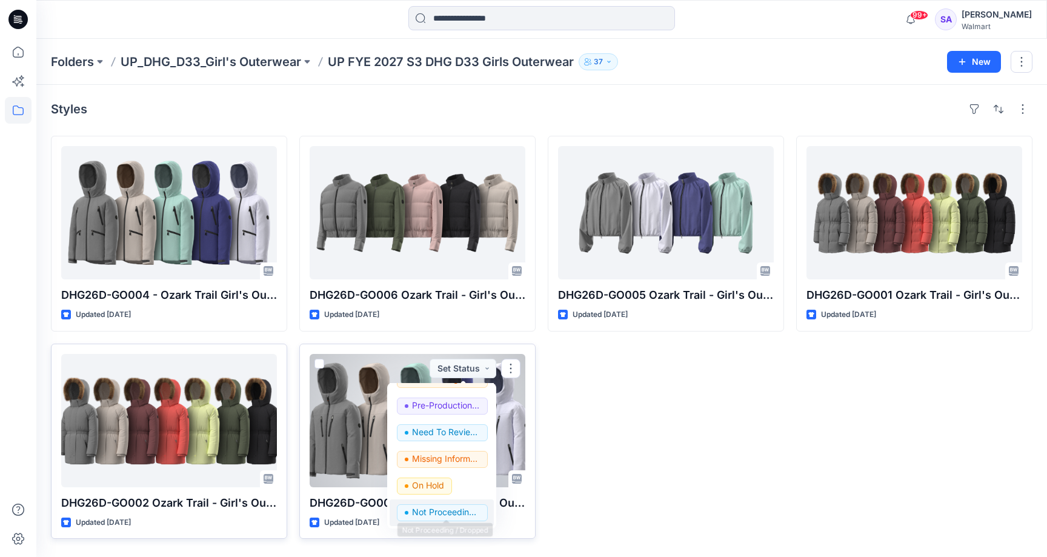
click at [421, 509] on p "Not Proceeding / Dropped" at bounding box center [446, 512] width 68 height 16
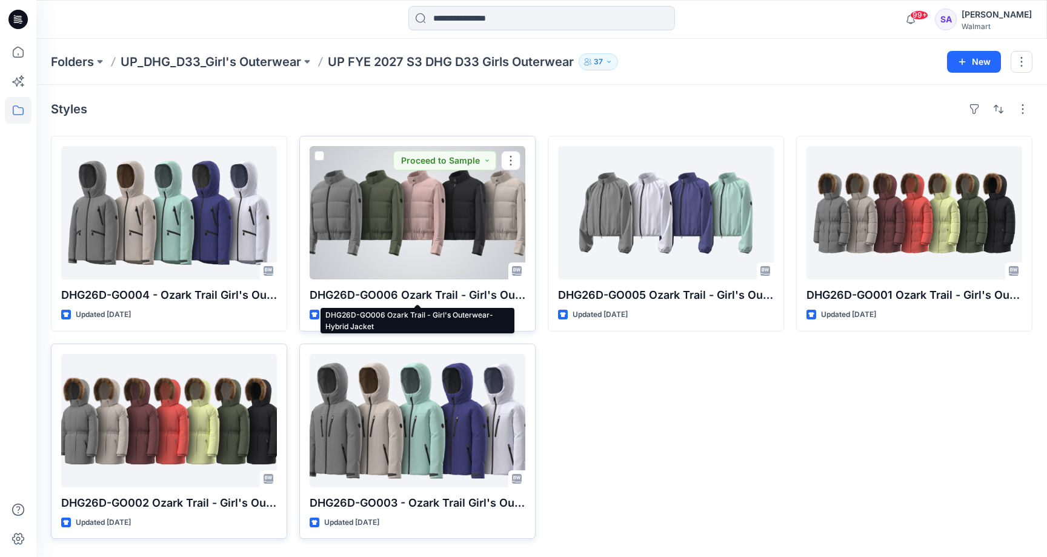
scroll to position [0, 0]
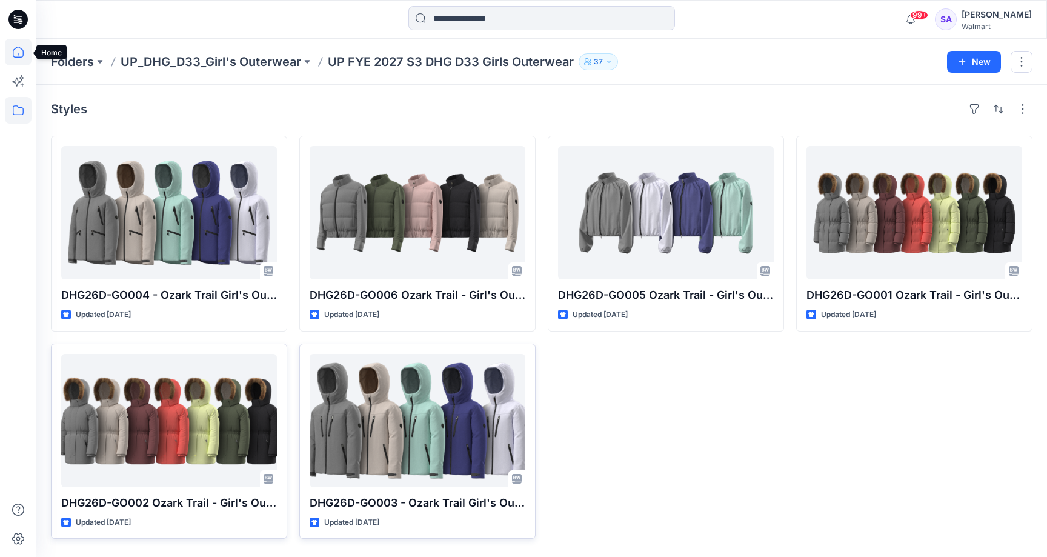
click at [13, 53] on icon at bounding box center [18, 52] width 27 height 27
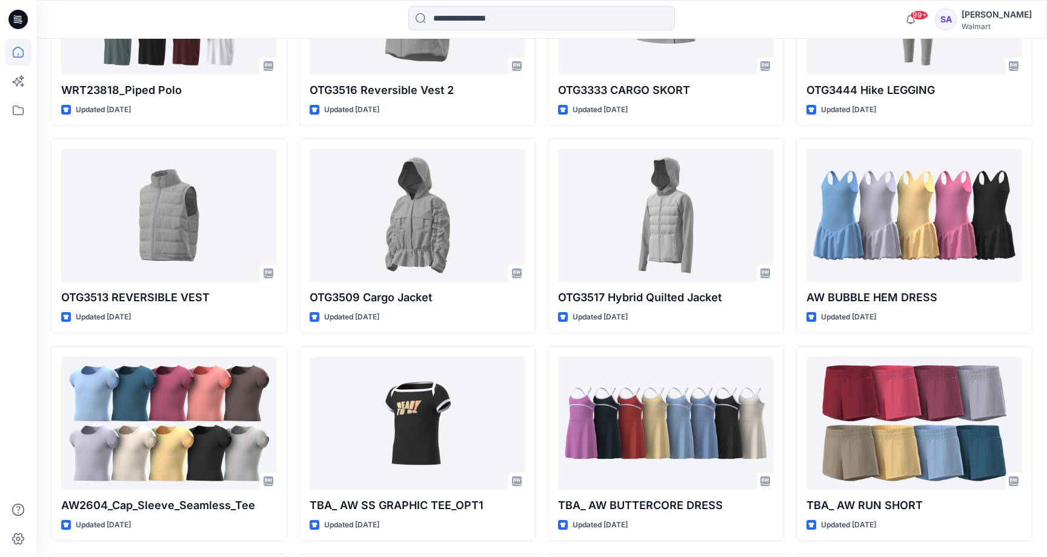
scroll to position [2700, 0]
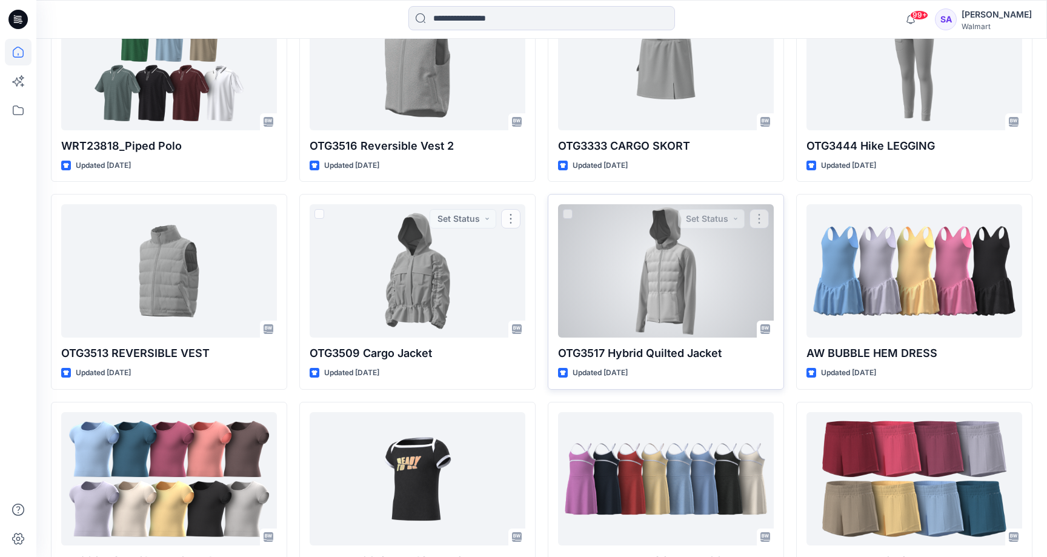
click at [658, 252] on div at bounding box center [666, 270] width 216 height 133
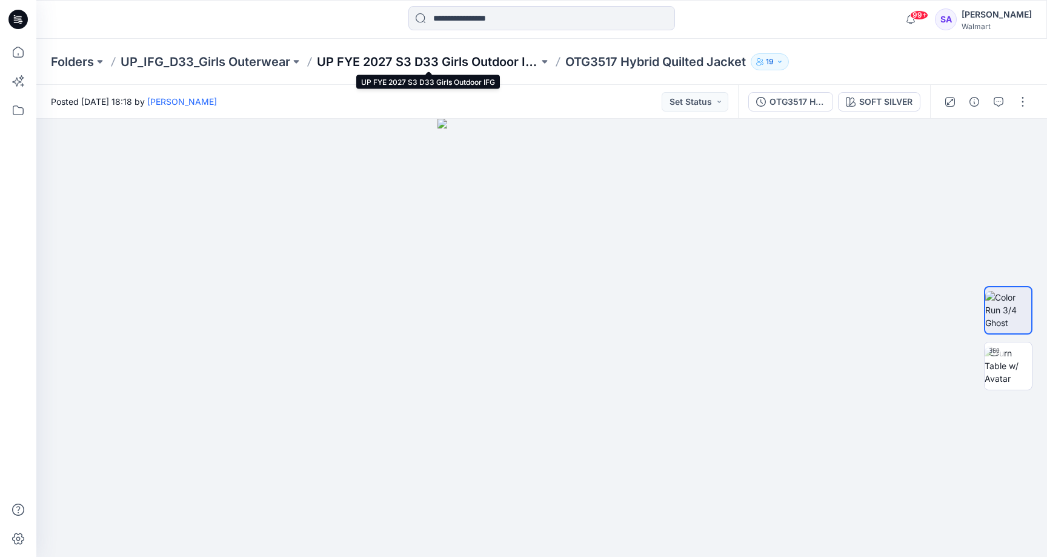
click at [355, 64] on p "UP FYE 2027 S3 D33 Girls Outdoor IFG" at bounding box center [428, 61] width 222 height 17
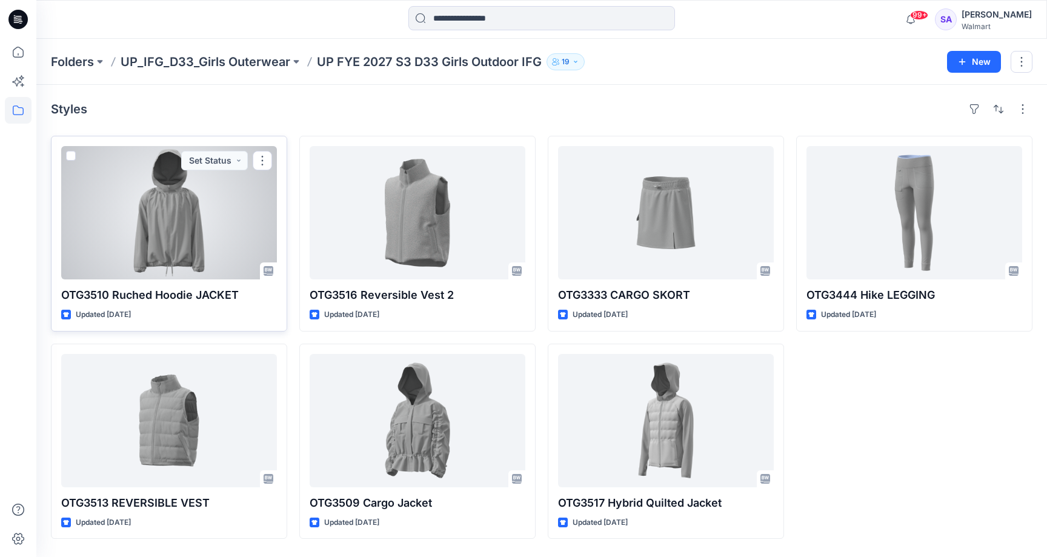
click at [191, 233] on div at bounding box center [169, 212] width 216 height 133
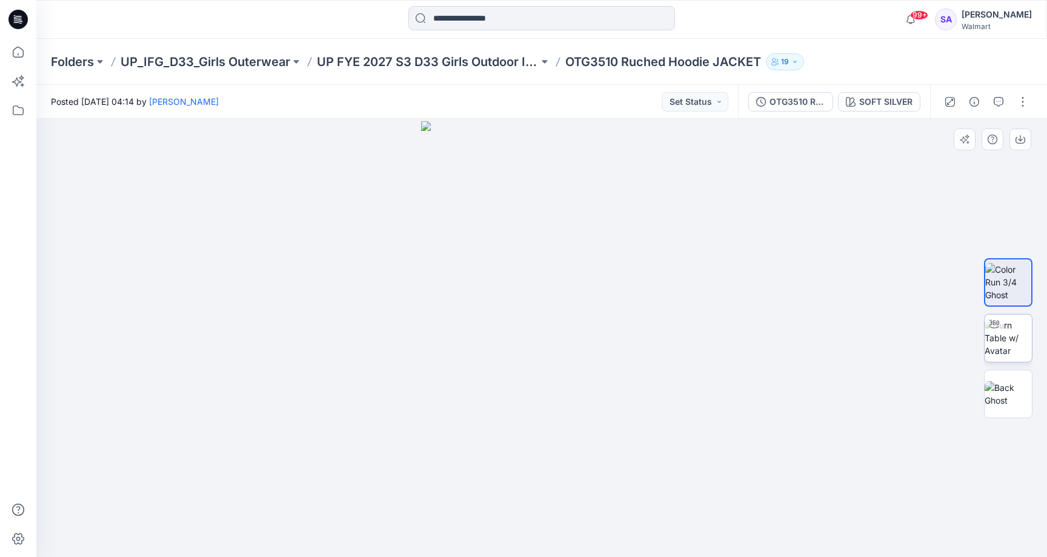
click at [987, 343] on img at bounding box center [1008, 338] width 47 height 38
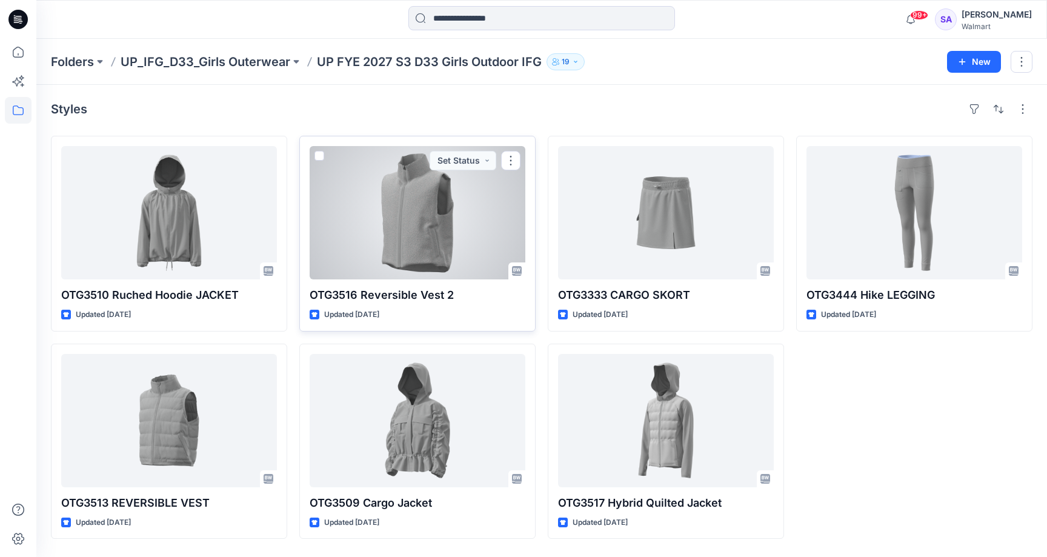
click at [442, 239] on div at bounding box center [418, 212] width 216 height 133
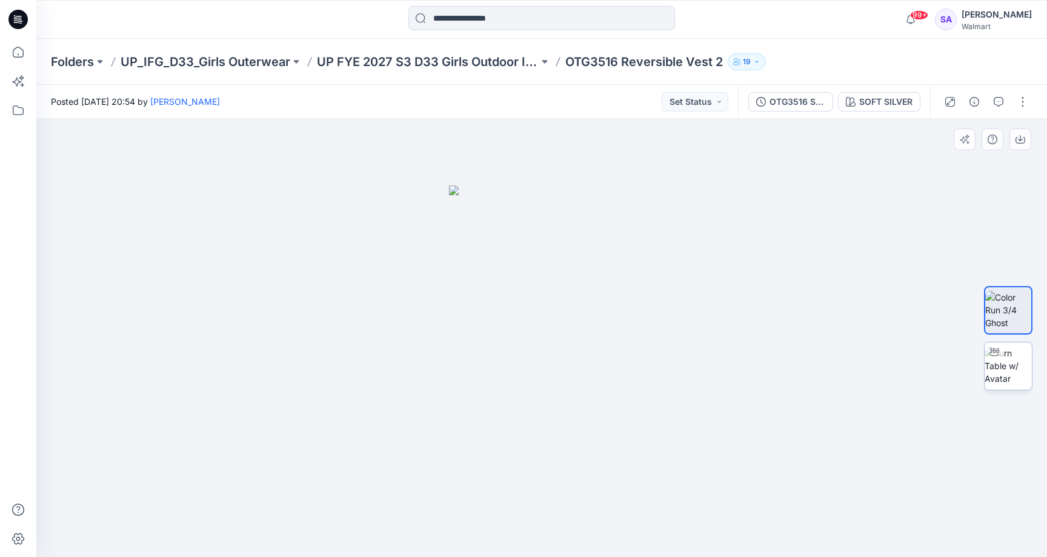
click at [1004, 375] on img at bounding box center [1008, 366] width 47 height 38
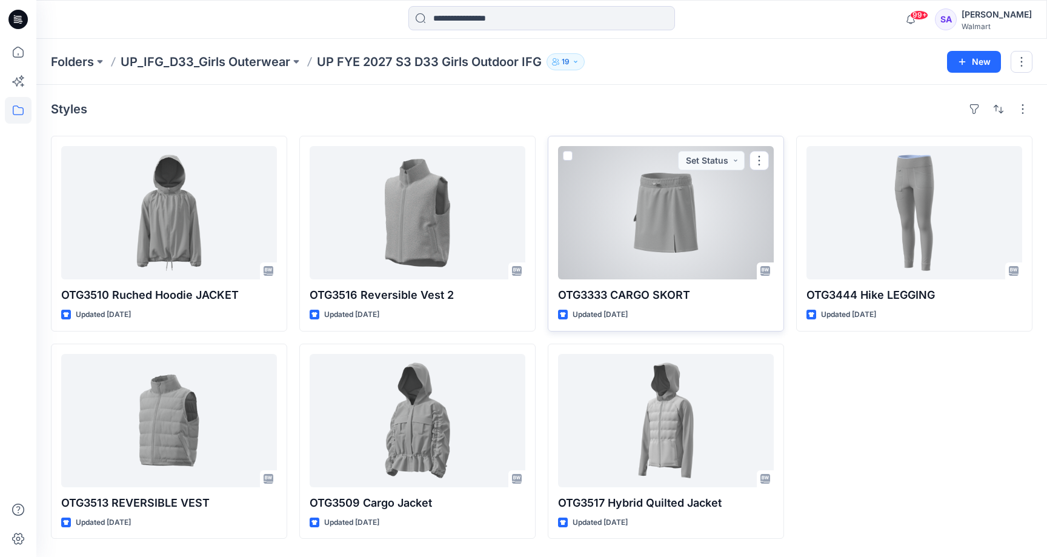
click at [649, 236] on div at bounding box center [666, 212] width 216 height 133
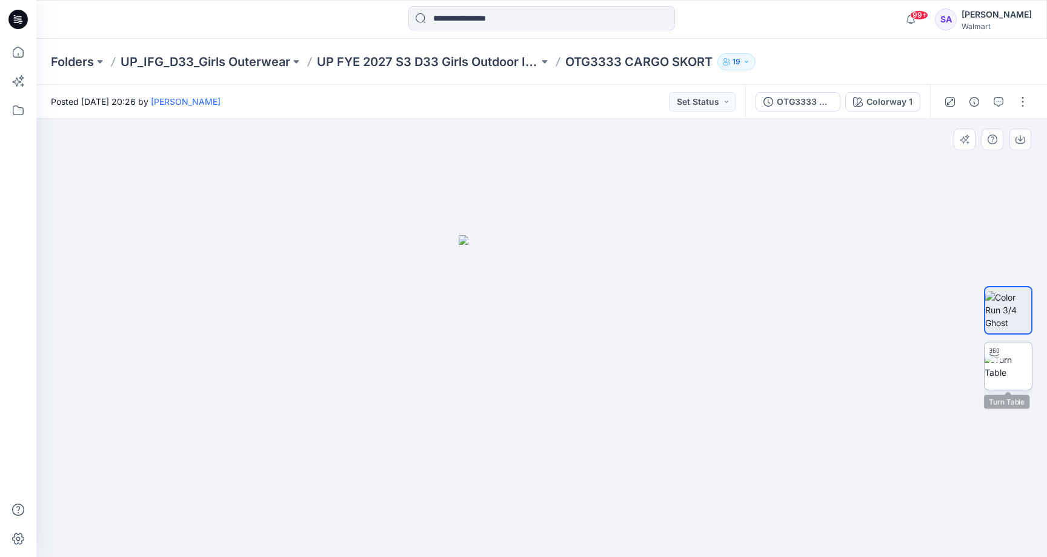
click at [1004, 370] on img at bounding box center [1008, 365] width 47 height 25
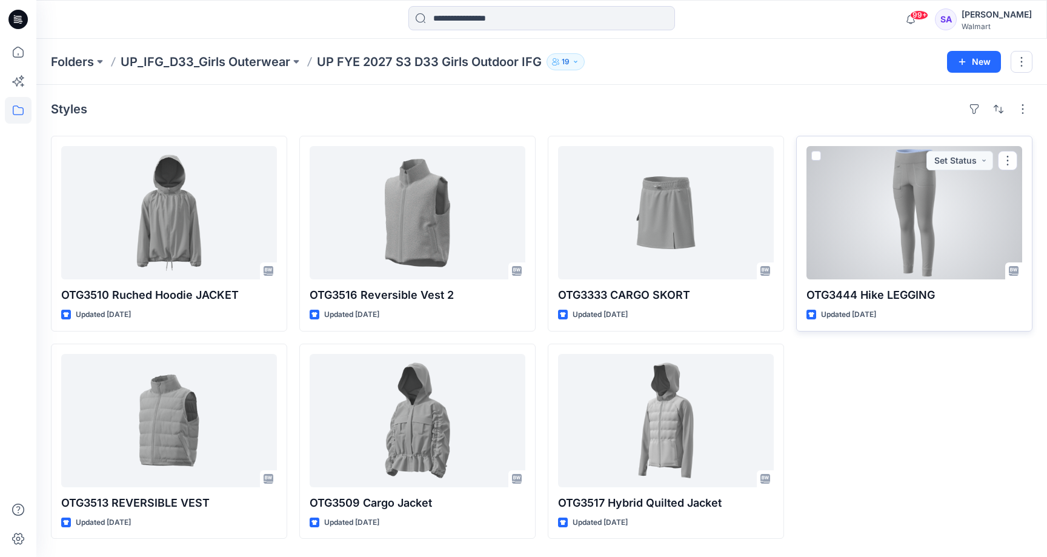
click at [916, 188] on div at bounding box center [915, 212] width 216 height 133
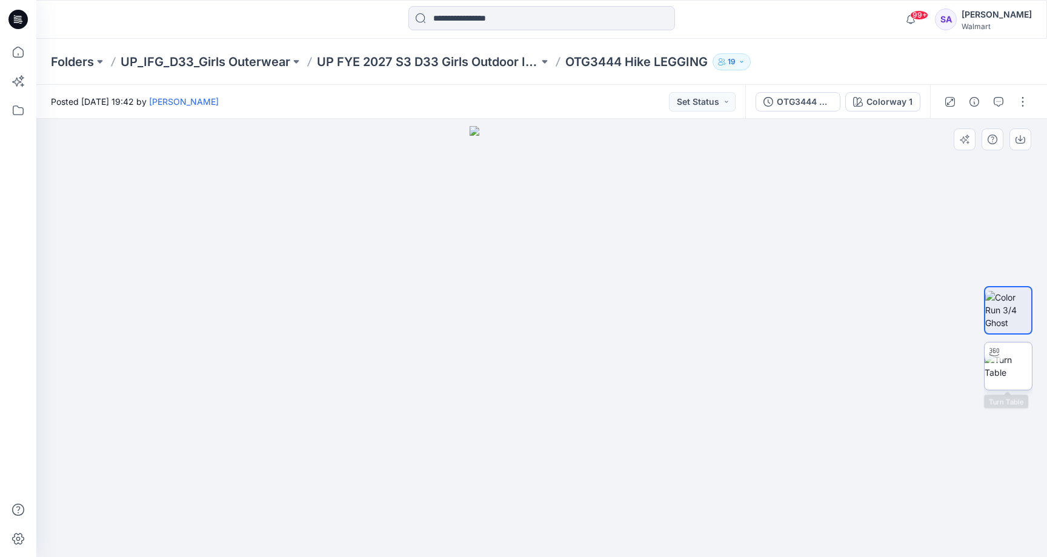
click at [1008, 372] on img at bounding box center [1008, 365] width 47 height 25
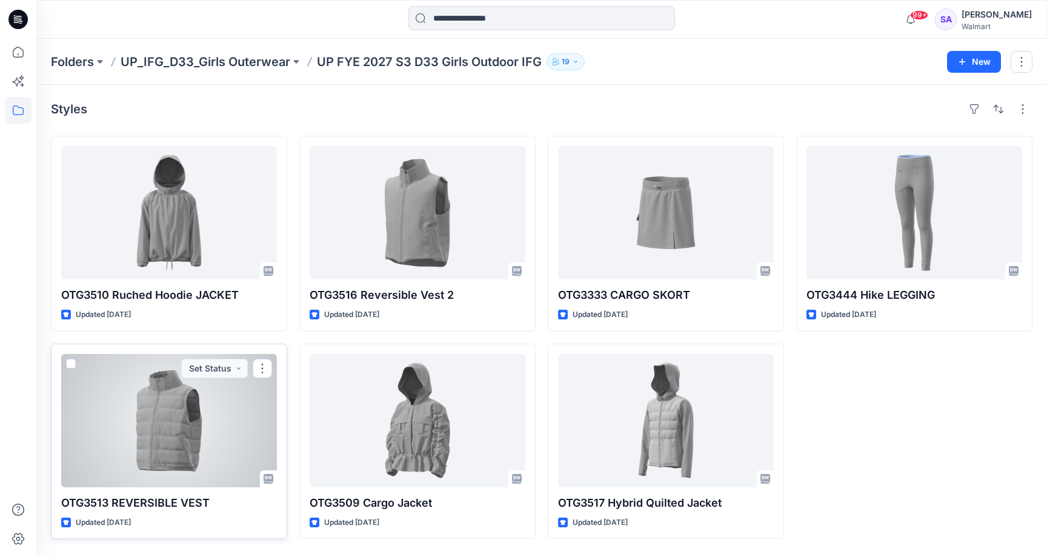
click at [228, 439] on div at bounding box center [169, 420] width 216 height 133
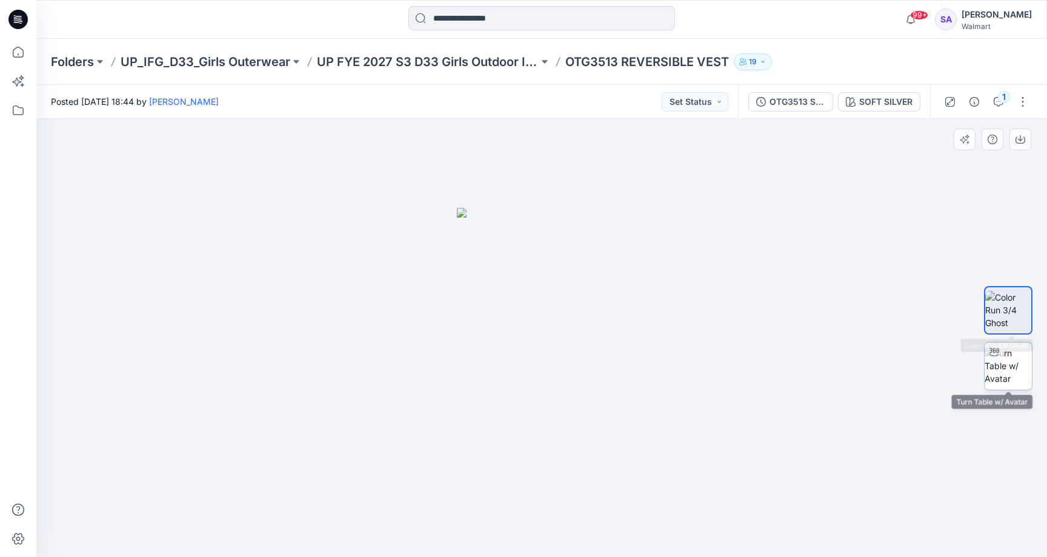
click at [1007, 371] on img at bounding box center [1008, 366] width 47 height 38
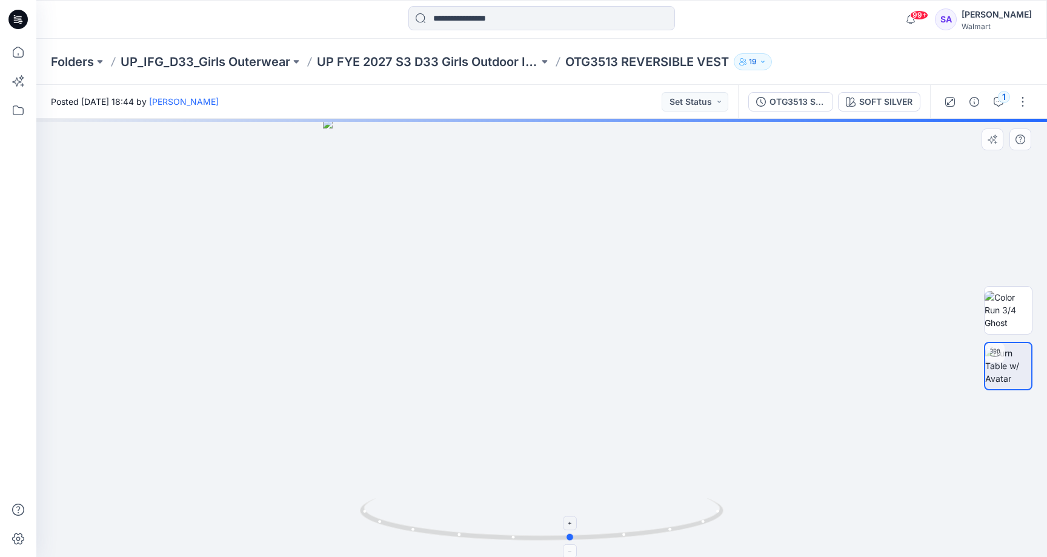
drag, startPoint x: 470, startPoint y: 533, endPoint x: 501, endPoint y: 523, distance: 31.8
click at [501, 523] on icon at bounding box center [543, 520] width 367 height 45
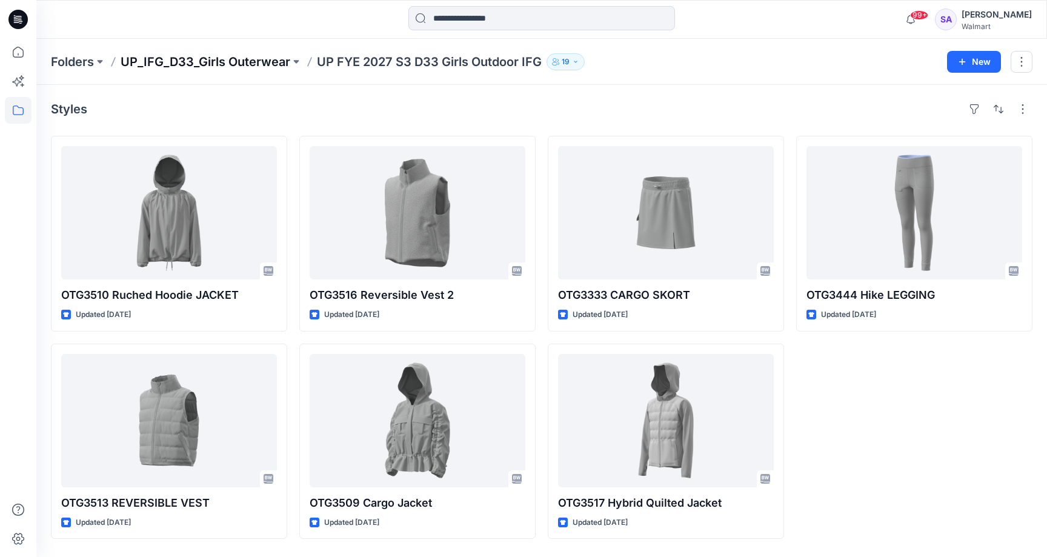
click at [228, 66] on p "UP_IFG_D33_Girls Outerwear" at bounding box center [206, 61] width 170 height 17
click at [249, 62] on p "UP_IFG_D33_Girls Outerwear" at bounding box center [206, 61] width 170 height 17
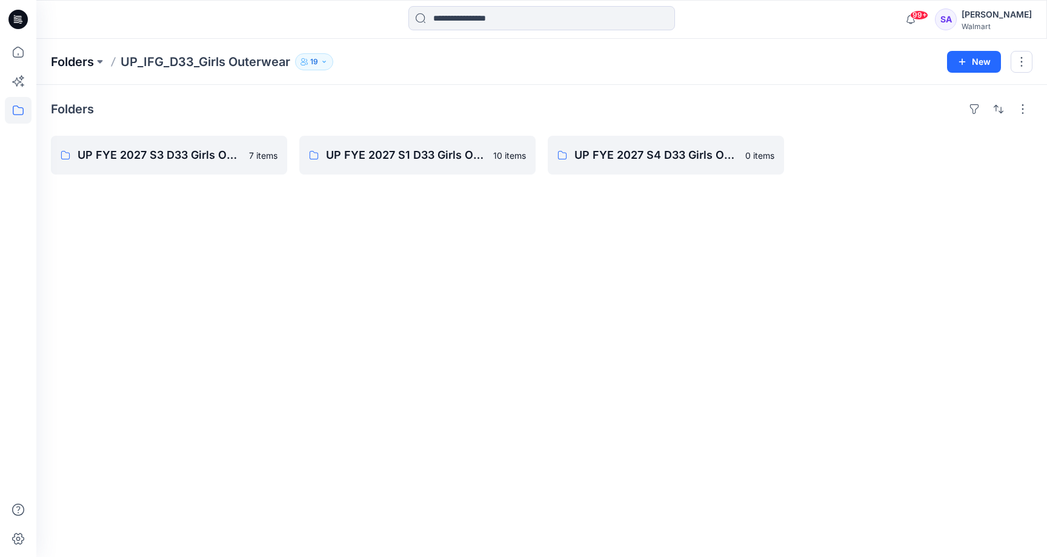
click at [59, 63] on p "Folders" at bounding box center [72, 61] width 43 height 17
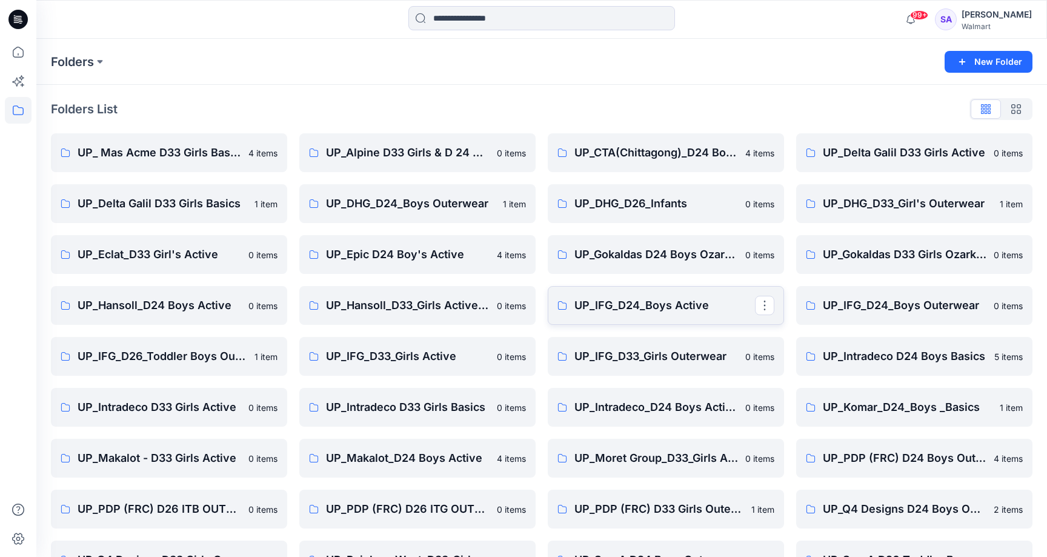
click at [668, 299] on p "UP_IFG_D24_Boys Active" at bounding box center [665, 305] width 181 height 17
click at [933, 309] on p "UP_IFG_D24_Boys Outerwear" at bounding box center [913, 305] width 181 height 17
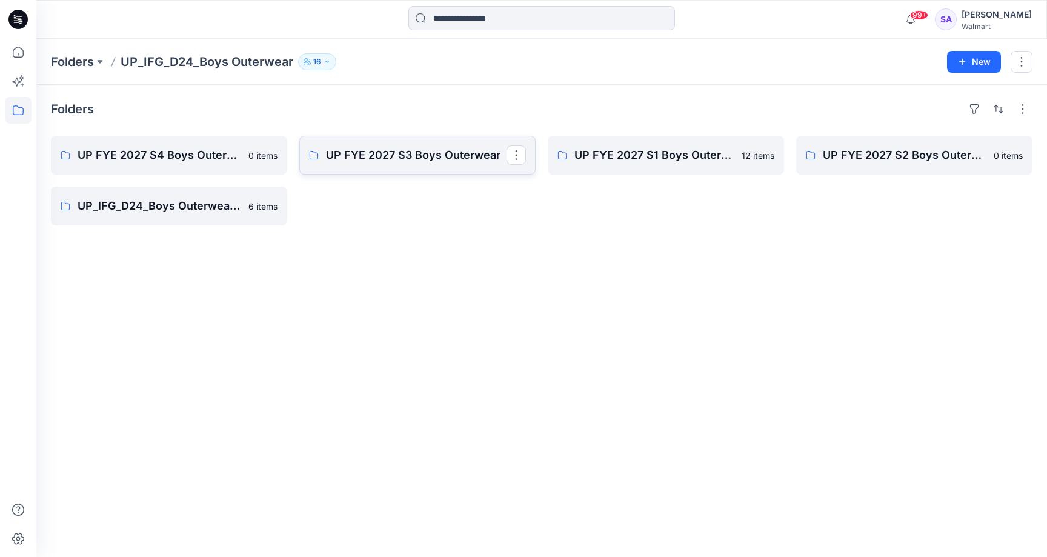
click at [405, 174] on link "UP FYE 2027 S3 Boys Outerwear" at bounding box center [417, 155] width 236 height 39
click at [677, 148] on p "UP FYE 2027 S1 Boys Outerwear" at bounding box center [665, 155] width 181 height 17
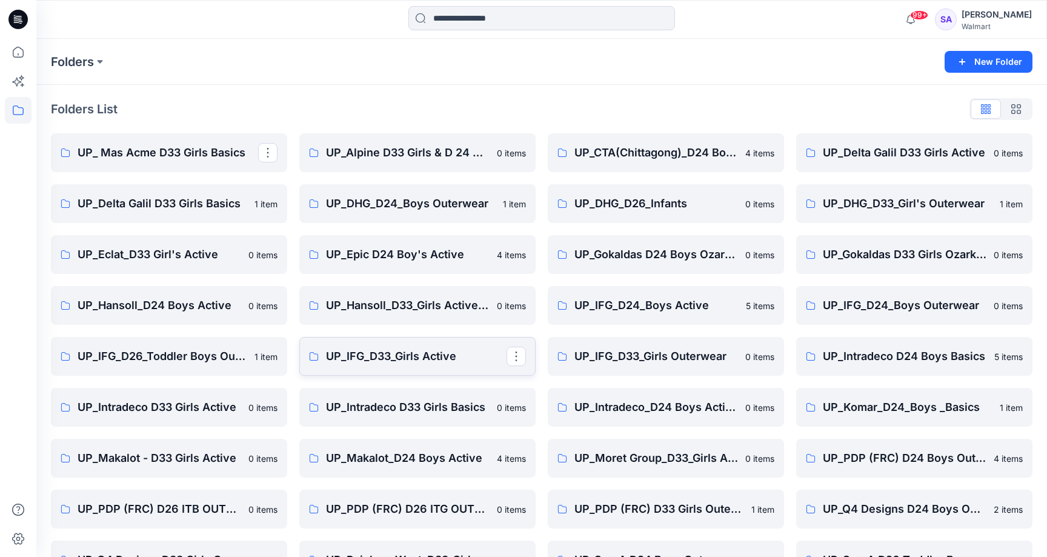
click at [419, 363] on p "UP_IFG_D33_Girls Active" at bounding box center [416, 356] width 181 height 17
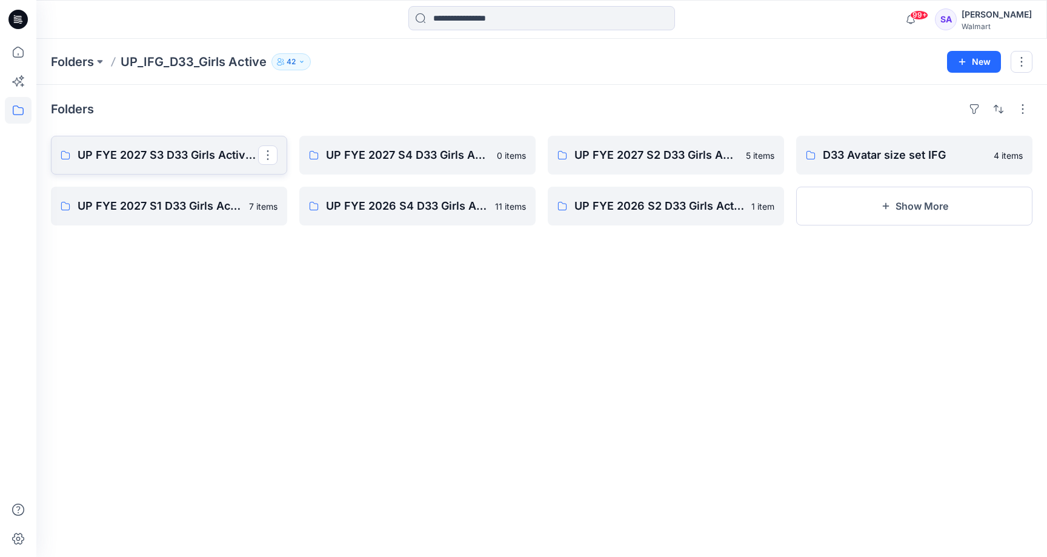
click at [187, 148] on p "UP FYE 2027 S3 D33 Girls Active IFG" at bounding box center [168, 155] width 181 height 17
click at [20, 45] on icon at bounding box center [18, 52] width 27 height 27
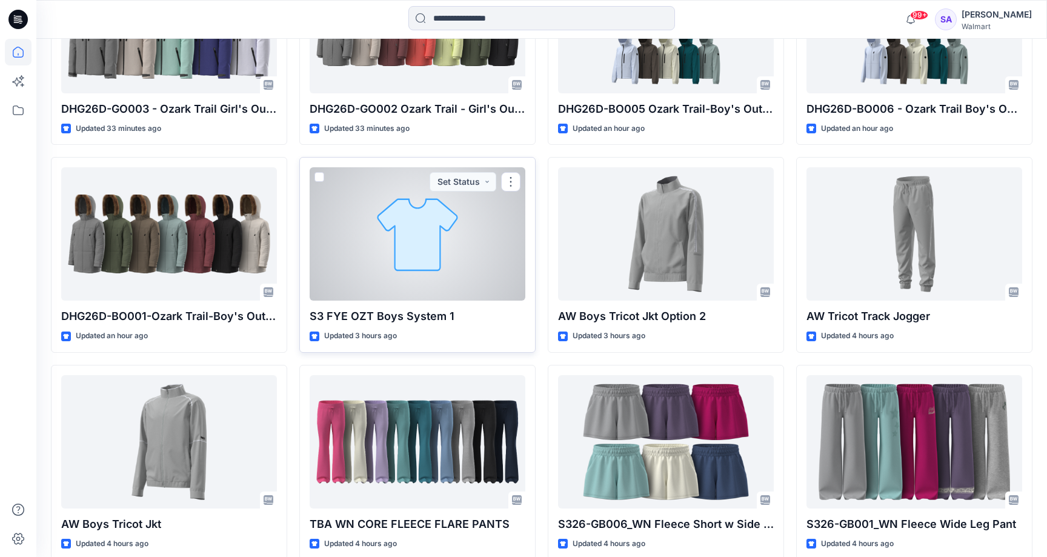
scroll to position [455, 0]
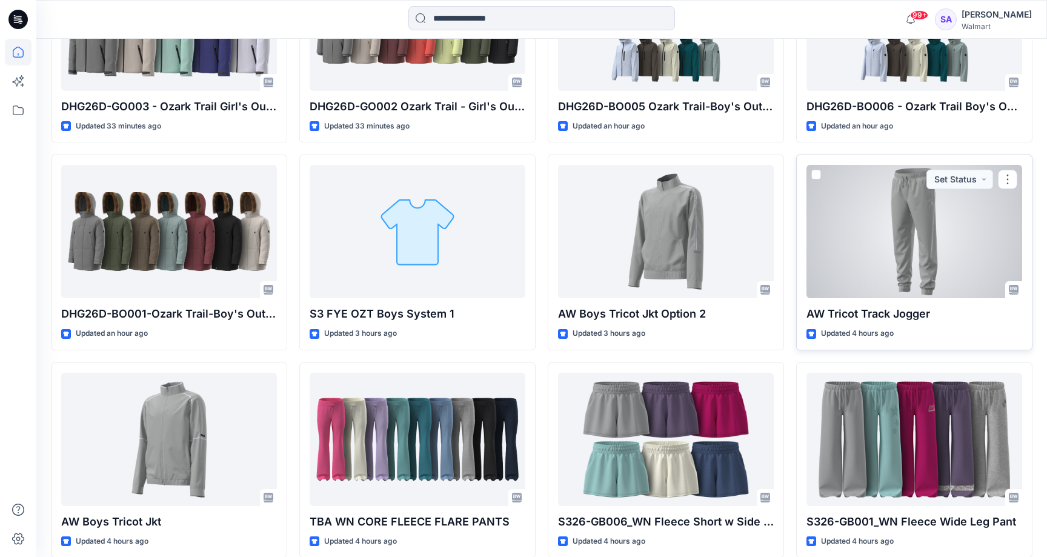
click at [867, 259] on div at bounding box center [915, 231] width 216 height 133
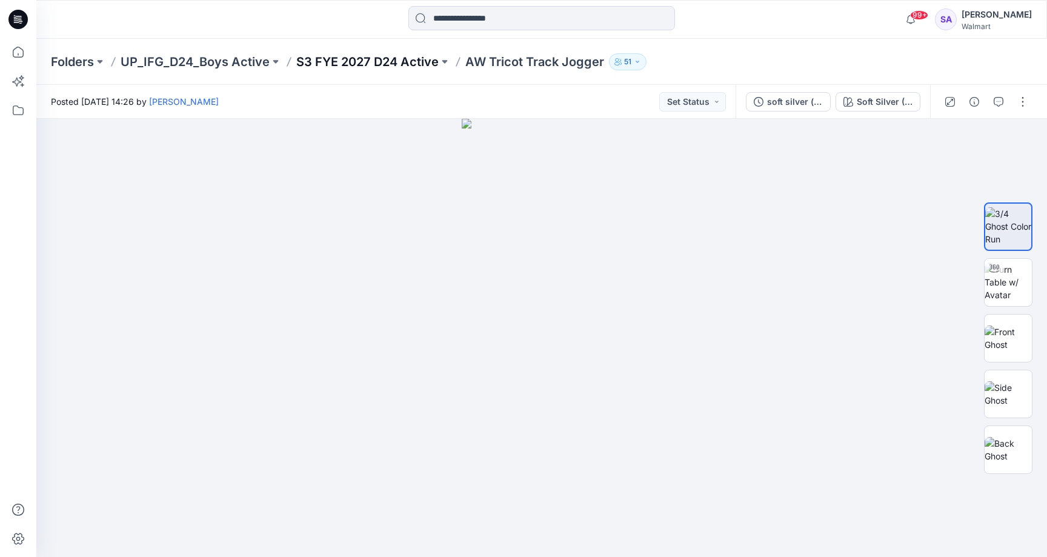
click at [361, 66] on p "S3 FYE 2027 D24 Active" at bounding box center [367, 61] width 142 height 17
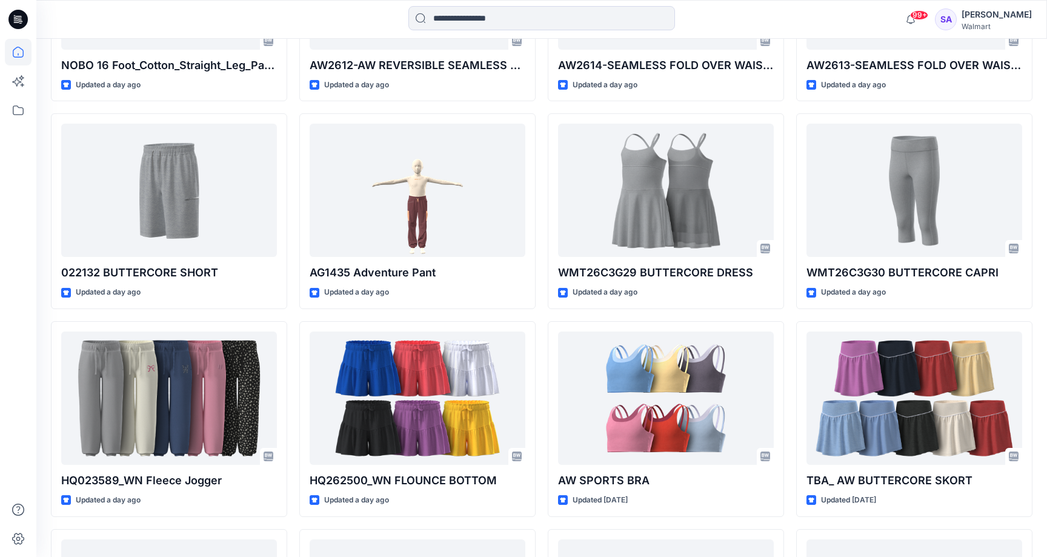
scroll to position [1538, 0]
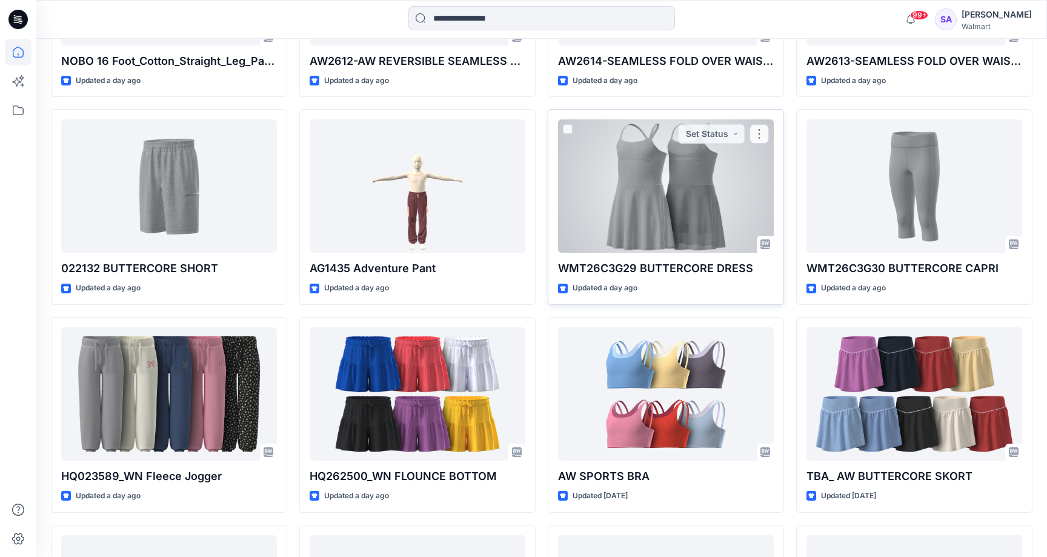
click at [645, 170] on div at bounding box center [666, 185] width 216 height 133
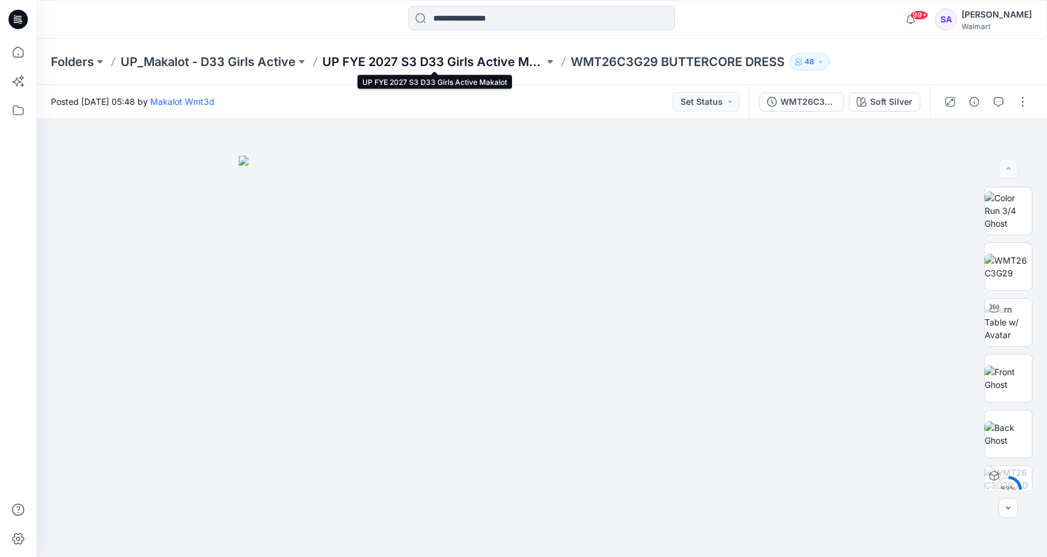
click at [465, 56] on p "UP FYE 2027 S3 D33 Girls Active Makalot" at bounding box center [433, 61] width 222 height 17
